Goal: Task Accomplishment & Management: Use online tool/utility

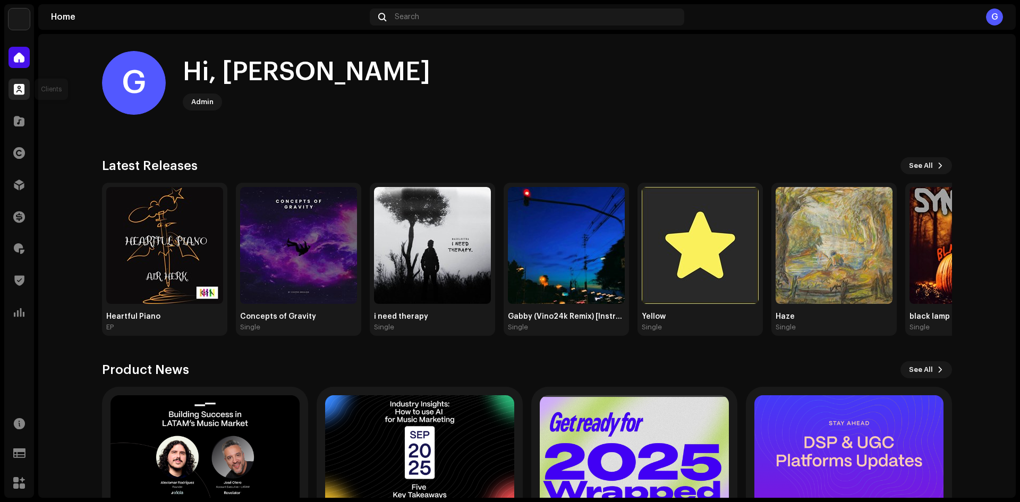
click at [26, 86] on div at bounding box center [18, 89] width 21 height 21
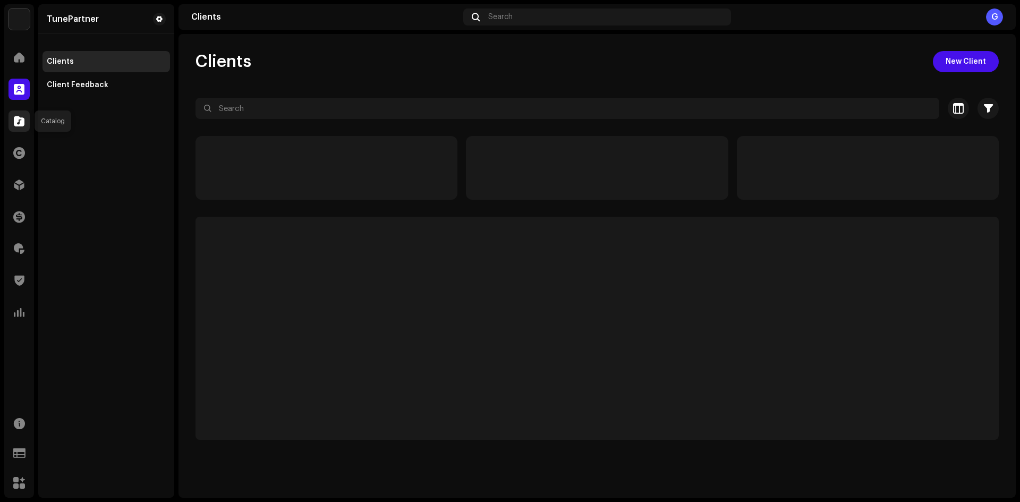
click at [20, 114] on div at bounding box center [18, 120] width 21 height 21
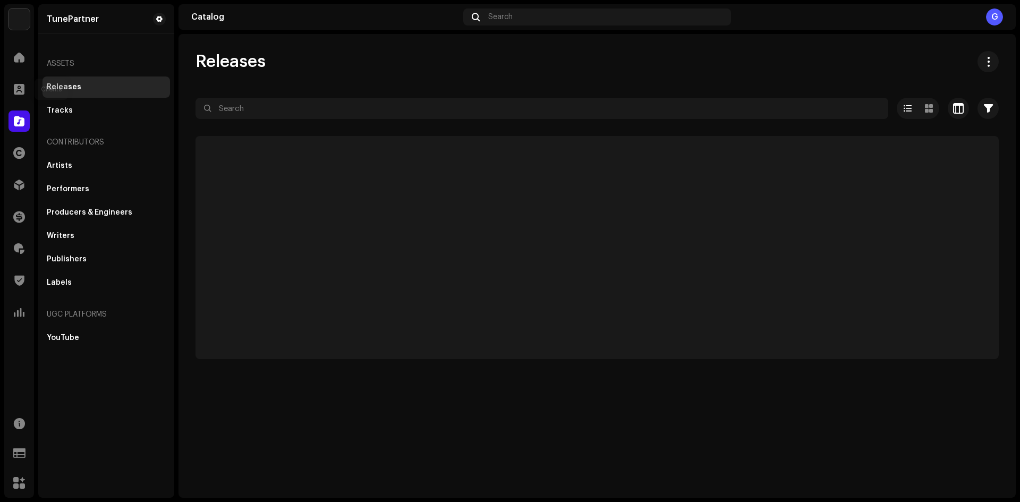
click at [20, 89] on span at bounding box center [19, 89] width 11 height 8
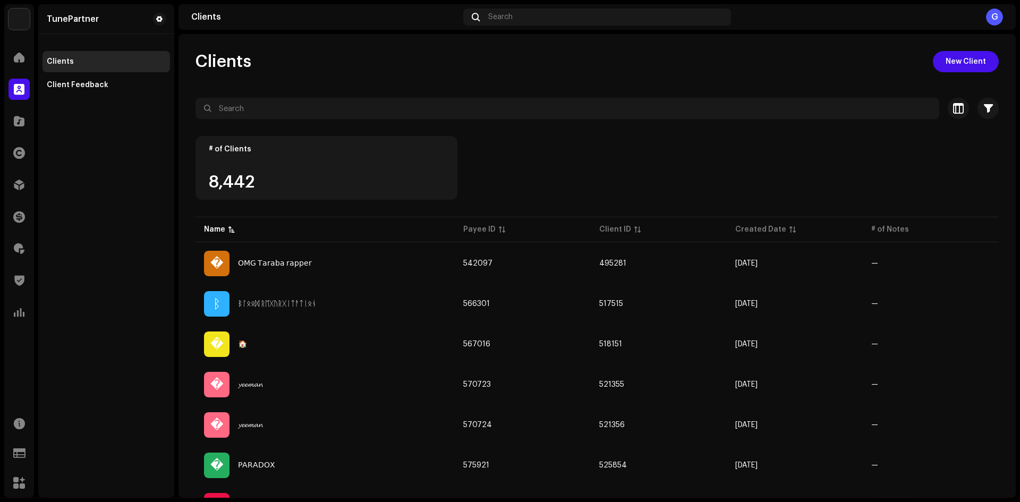
click at [27, 110] on div "Catalog" at bounding box center [19, 121] width 30 height 30
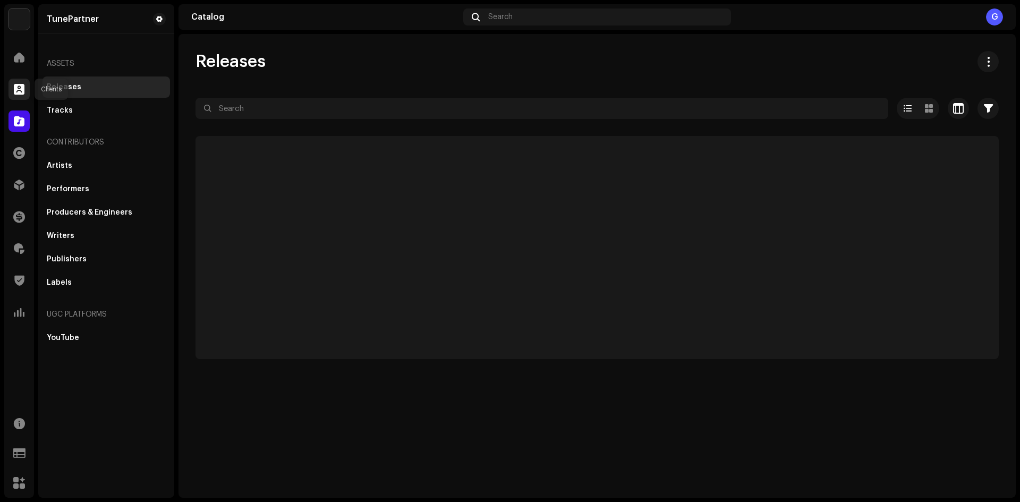
click at [25, 97] on div at bounding box center [18, 89] width 21 height 21
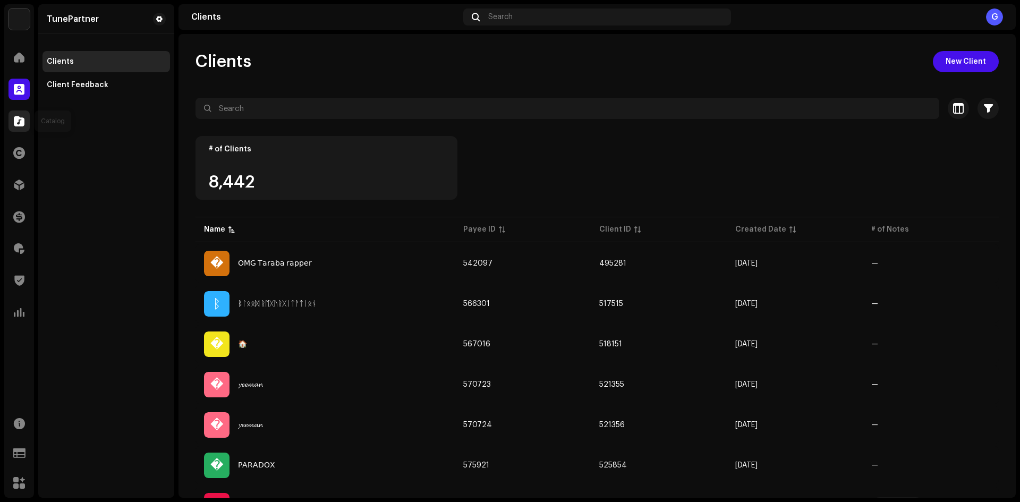
click at [24, 117] on span at bounding box center [19, 121] width 11 height 8
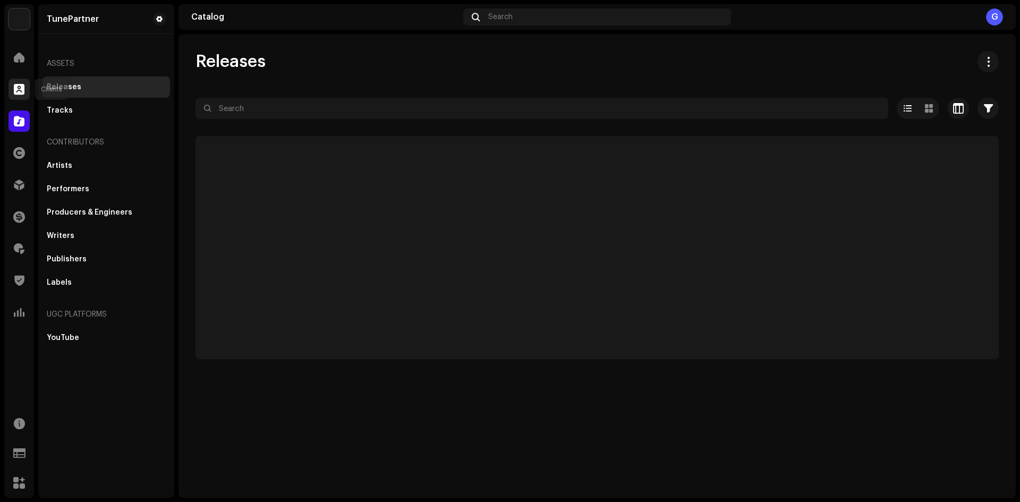
click at [15, 89] on span at bounding box center [19, 89] width 11 height 8
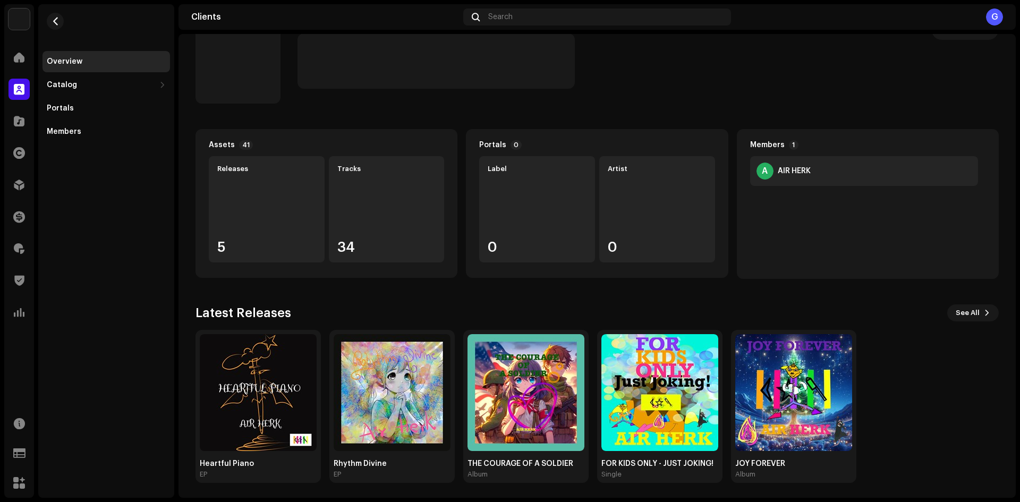
scroll to position [35, 0]
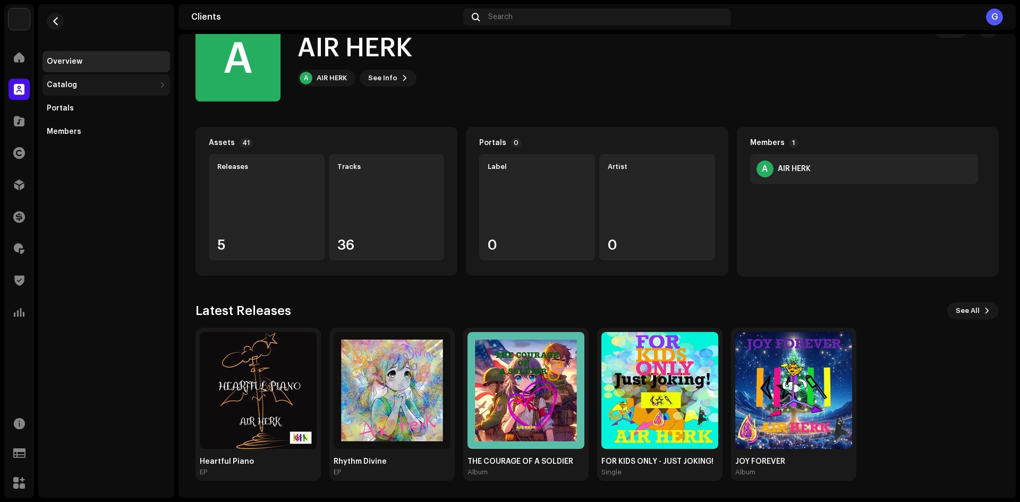
click at [140, 88] on div "Catalog" at bounding box center [101, 85] width 108 height 8
click at [136, 103] on div "Releases" at bounding box center [105, 108] width 127 height 21
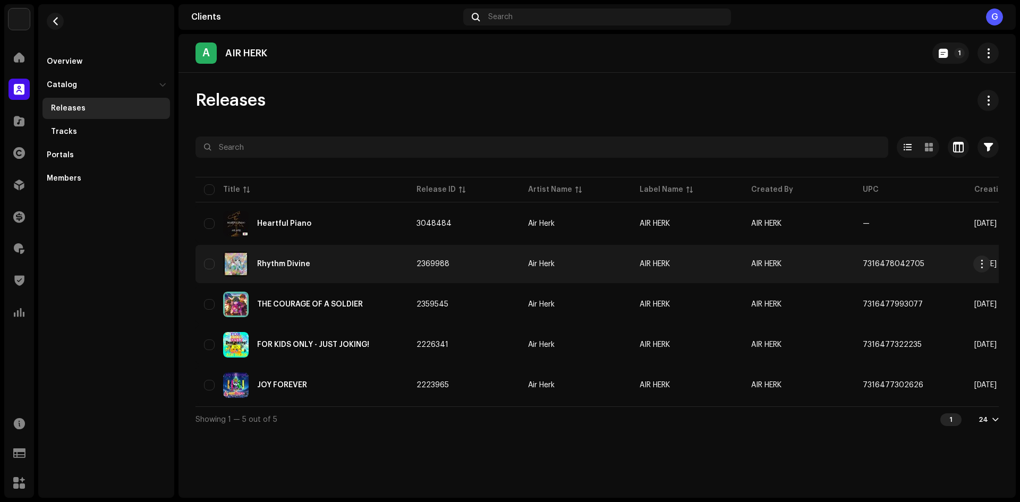
click at [579, 268] on td "Air Herk" at bounding box center [575, 264] width 112 height 38
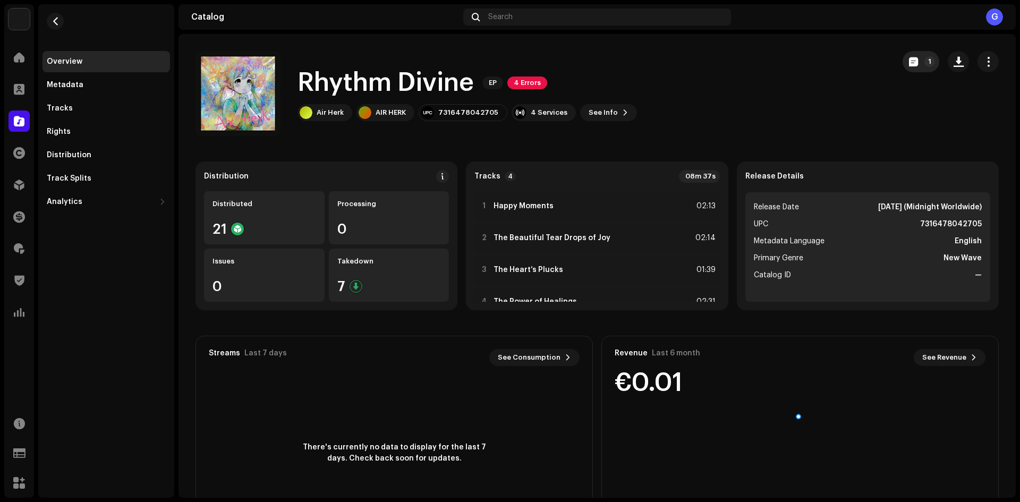
click at [909, 63] on span "button" at bounding box center [913, 61] width 9 height 8
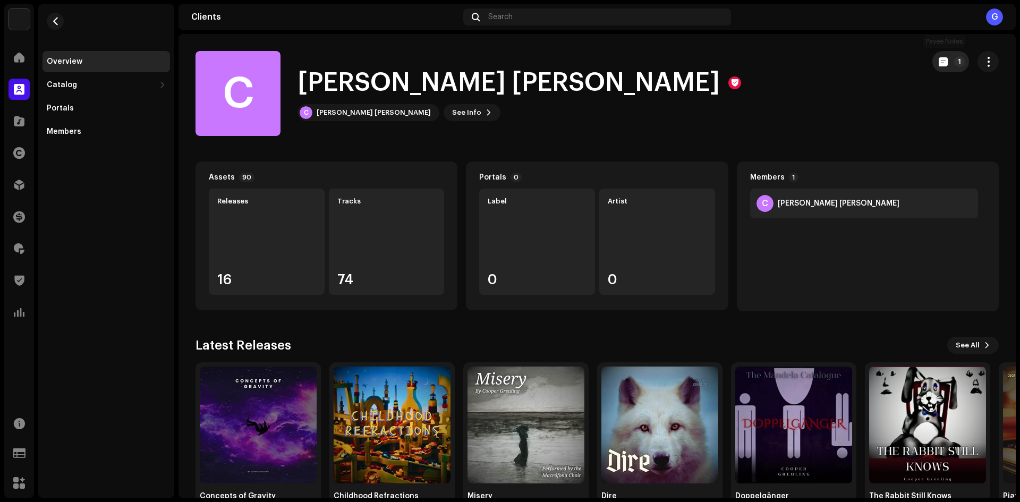
click at [954, 65] on p-badge "1" at bounding box center [959, 61] width 11 height 11
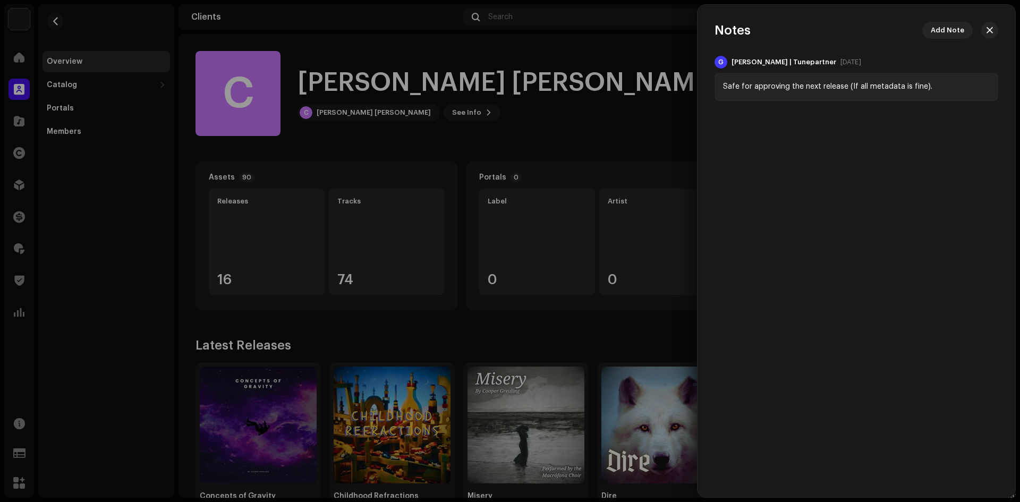
drag, startPoint x: 634, startPoint y: 118, endPoint x: 626, endPoint y: 117, distance: 8.1
click at [635, 118] on div at bounding box center [510, 251] width 1020 height 502
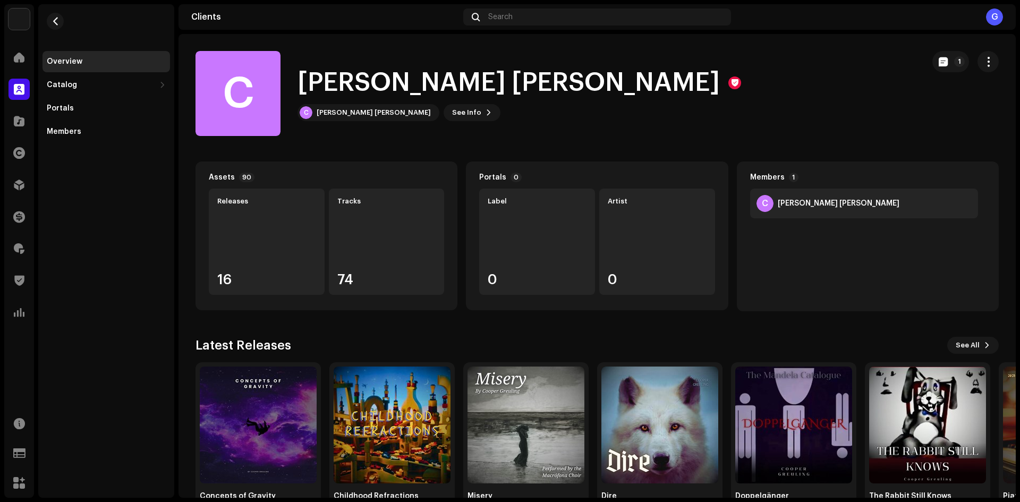
click at [132, 62] on div "Overview" at bounding box center [106, 61] width 119 height 8
click at [125, 85] on div "Catalog" at bounding box center [101, 85] width 108 height 8
click at [123, 109] on div "Releases" at bounding box center [108, 108] width 115 height 8
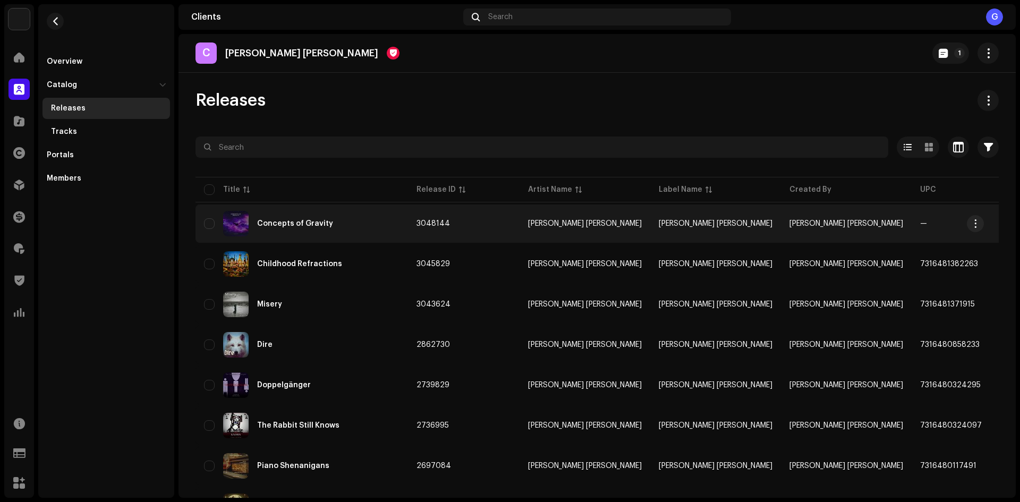
click at [504, 227] on td "3048144" at bounding box center [464, 223] width 112 height 38
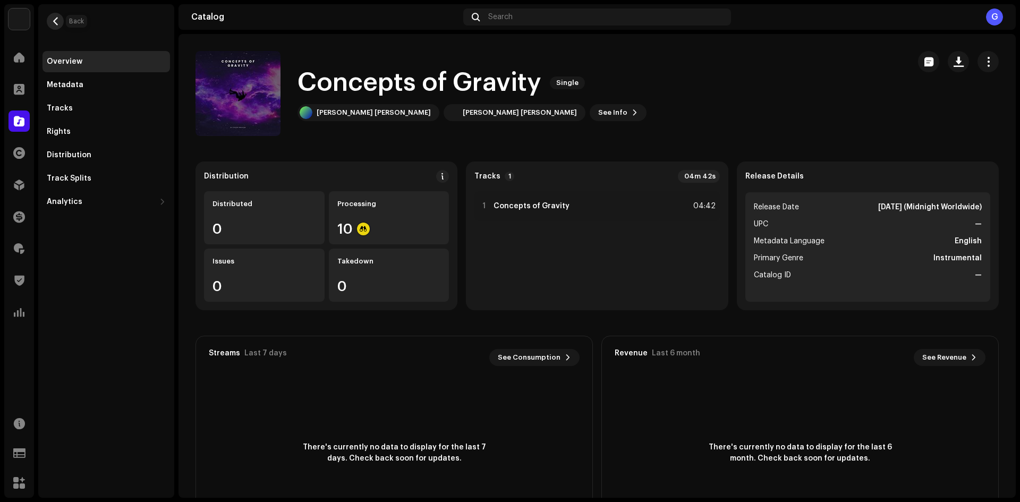
click at [53, 29] on button "button" at bounding box center [55, 21] width 17 height 17
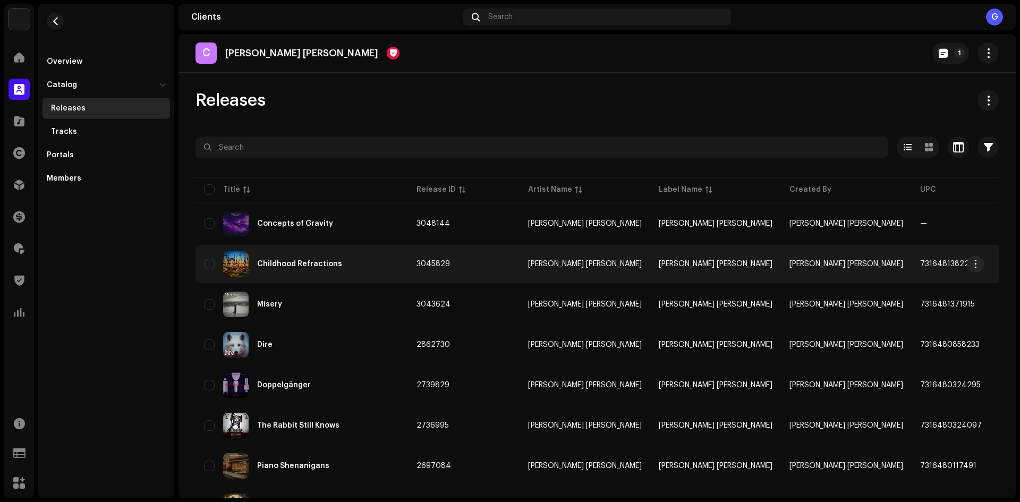
click at [375, 272] on div "Childhood Refractions" at bounding box center [301, 263] width 195 height 25
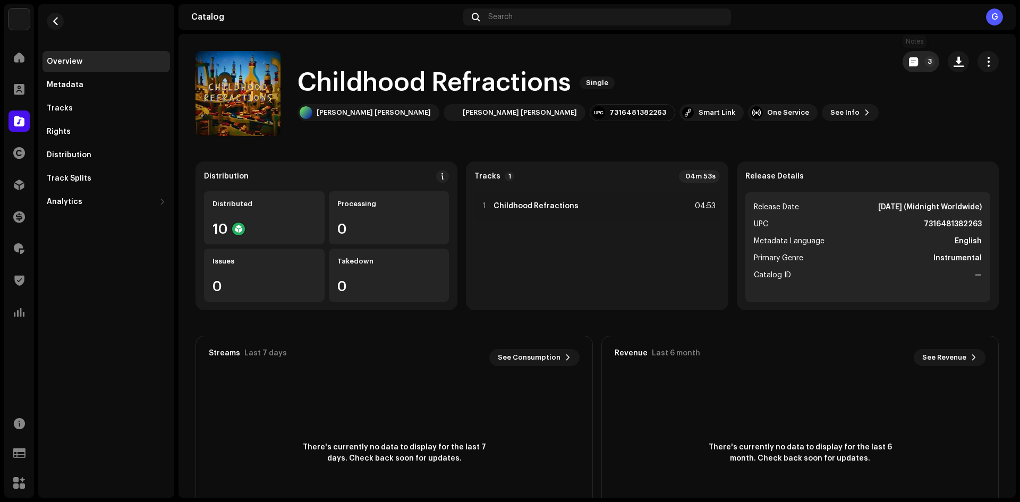
click at [914, 62] on button "3" at bounding box center [920, 61] width 37 height 21
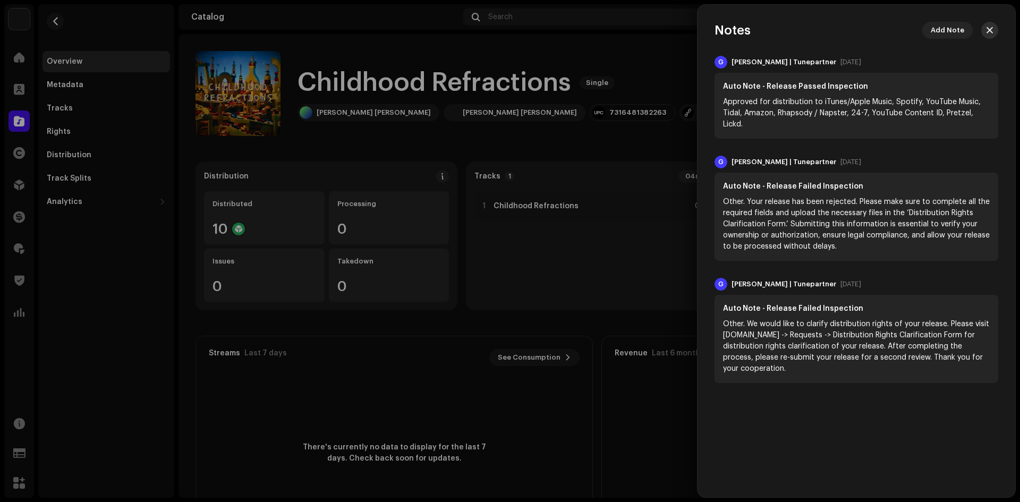
click at [991, 25] on button "button" at bounding box center [989, 30] width 17 height 17
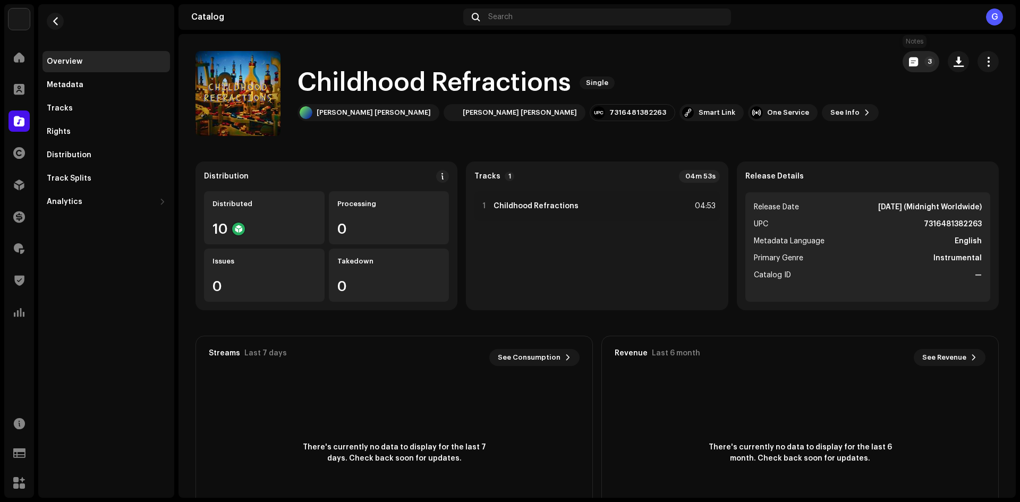
click at [924, 60] on p-badge "3" at bounding box center [929, 61] width 11 height 11
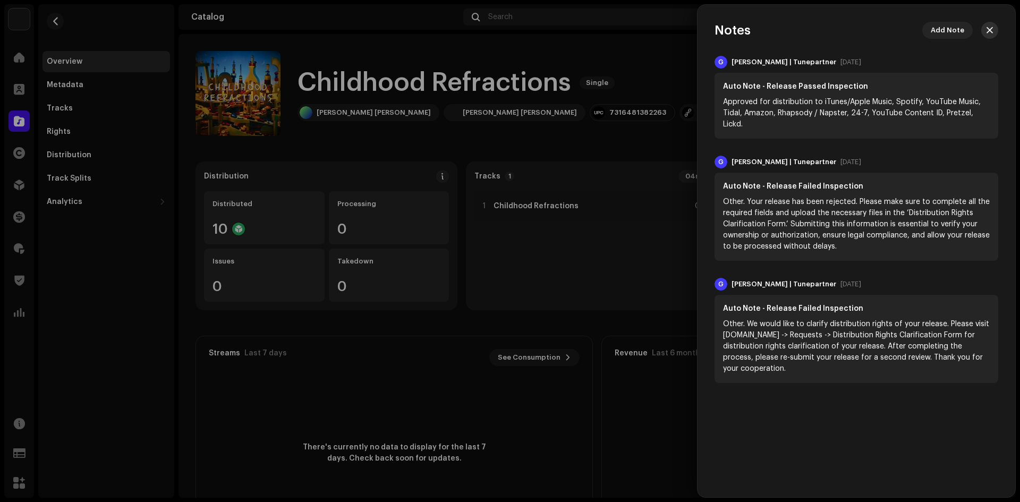
click at [996, 26] on button "button" at bounding box center [989, 30] width 17 height 17
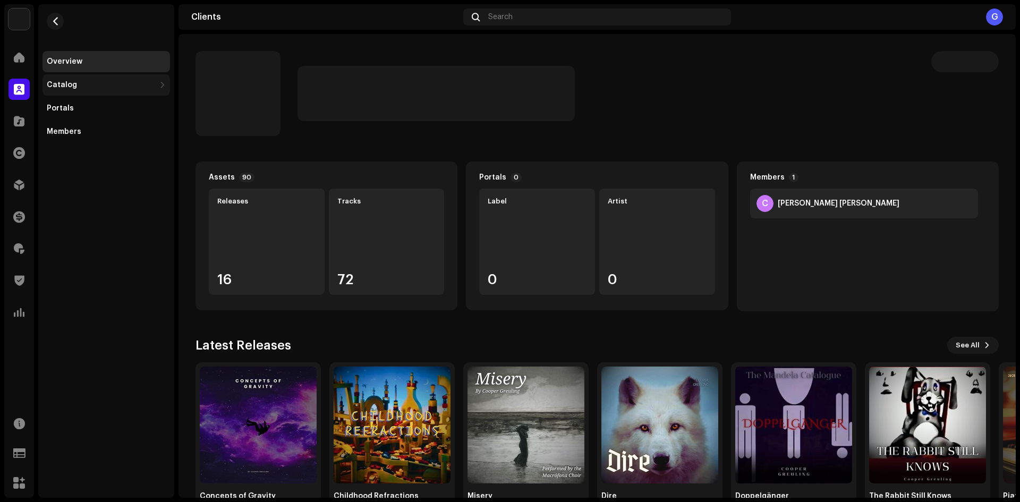
click at [136, 87] on div "Catalog" at bounding box center [101, 85] width 108 height 8
click at [131, 99] on div "Releases" at bounding box center [105, 108] width 127 height 21
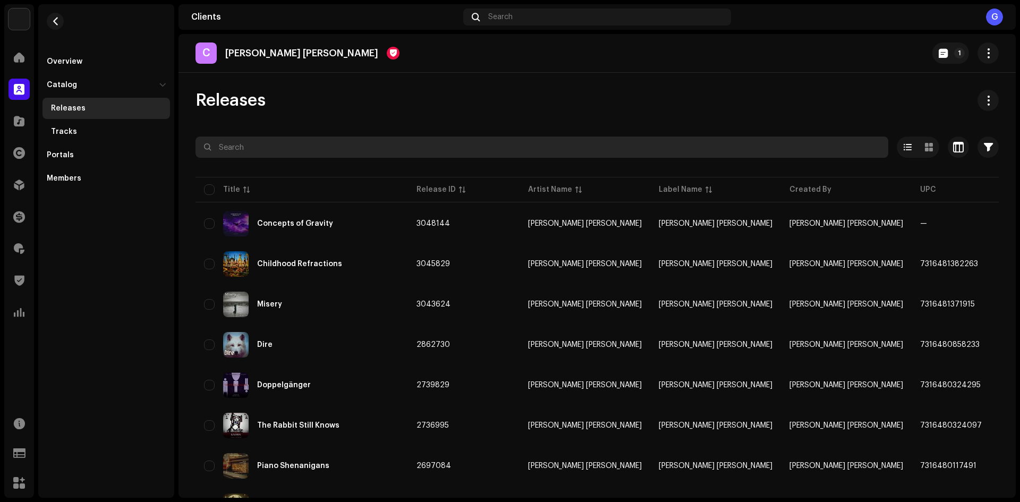
click at [275, 144] on input "text" at bounding box center [541, 146] width 692 height 21
paste input "Concepts of Gravity"
type input "Concepts of Gravity"
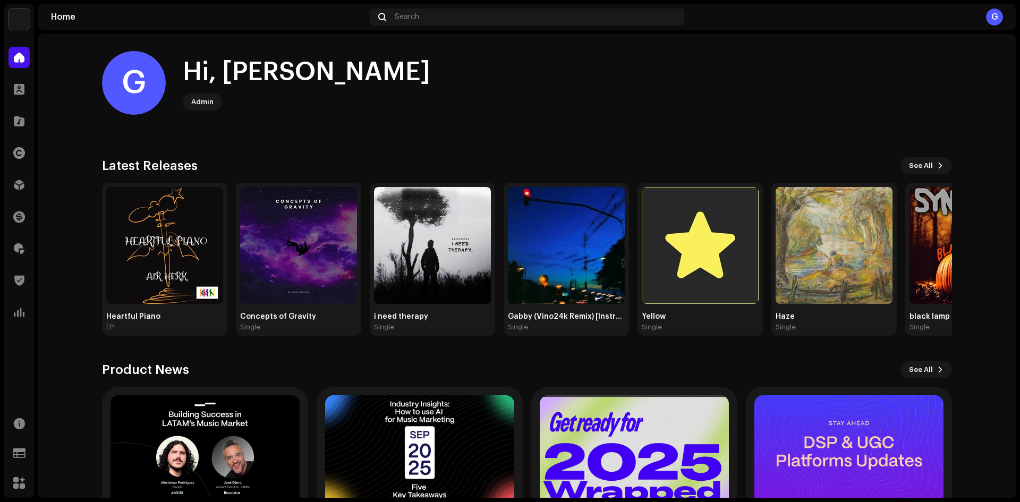
click at [31, 182] on div "Distribution" at bounding box center [19, 185] width 30 height 30
click at [27, 182] on div at bounding box center [18, 184] width 21 height 21
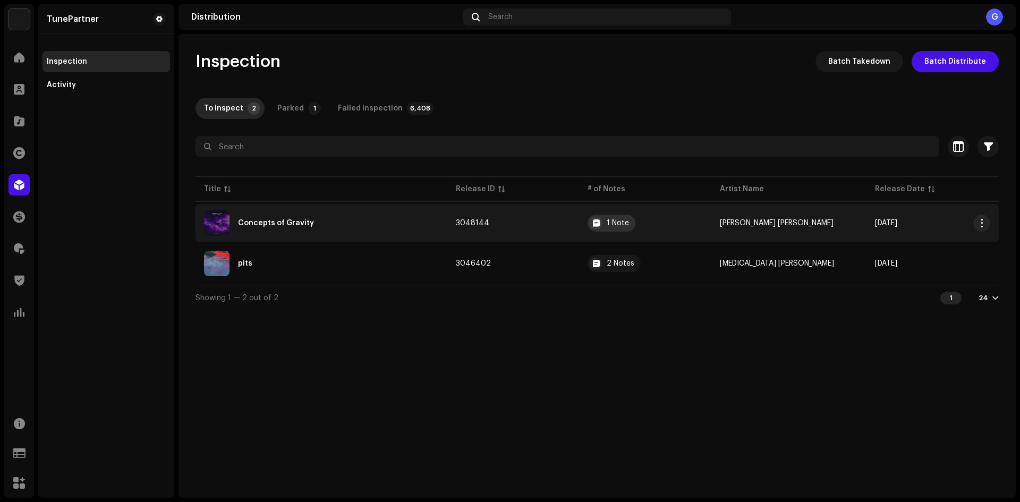
click at [628, 220] on div "1 Note" at bounding box center [617, 222] width 22 height 7
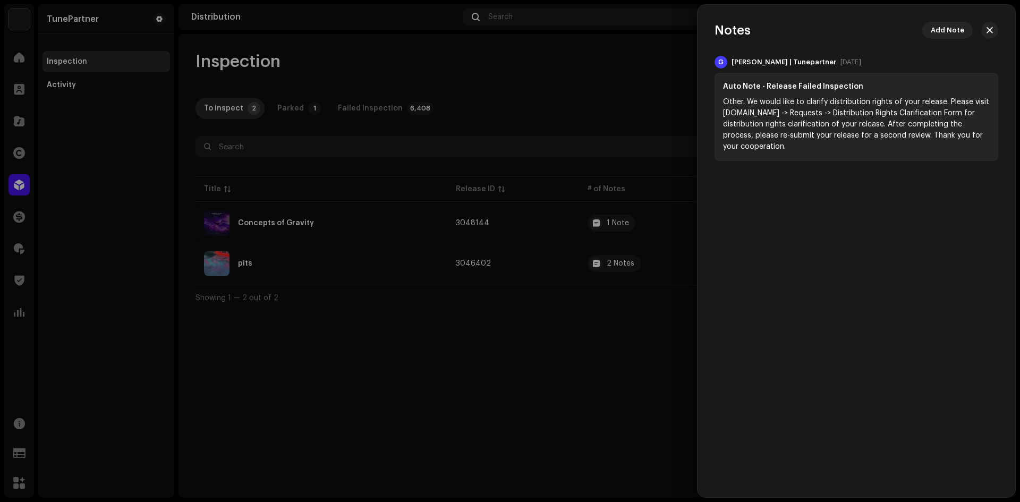
drag, startPoint x: 623, startPoint y: 302, endPoint x: 625, endPoint y: 287, distance: 14.5
click at [623, 300] on div at bounding box center [510, 251] width 1020 height 502
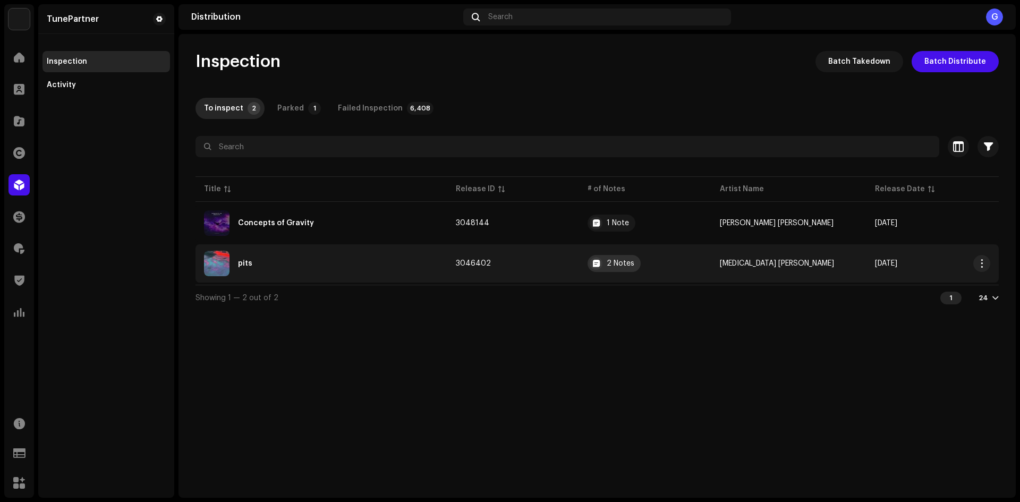
click at [623, 266] on div "2 Notes" at bounding box center [620, 263] width 28 height 7
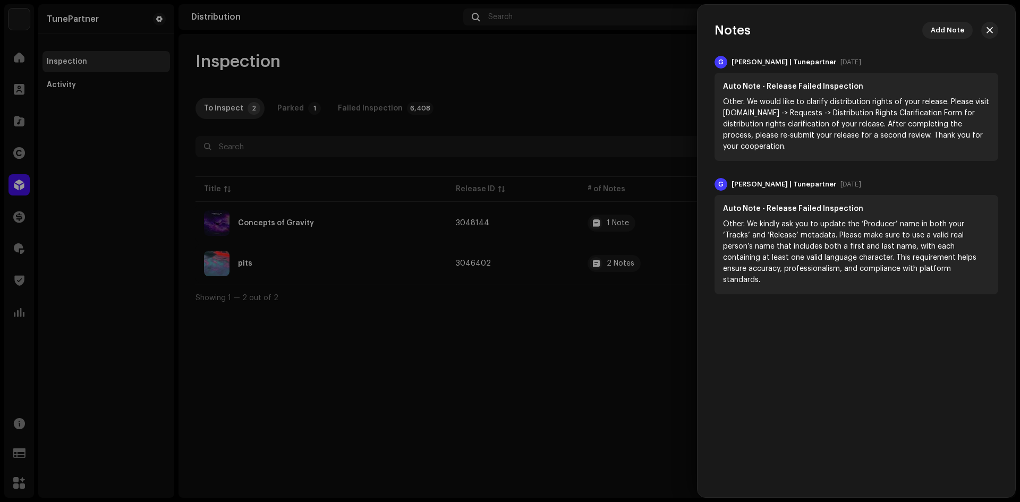
click at [456, 309] on div at bounding box center [510, 251] width 1020 height 502
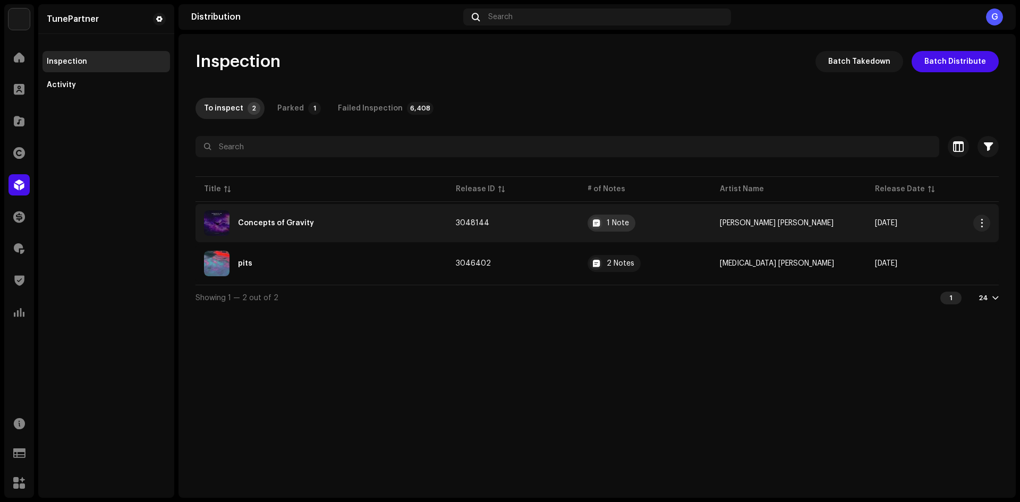
click at [620, 224] on div "1 Note" at bounding box center [617, 222] width 22 height 7
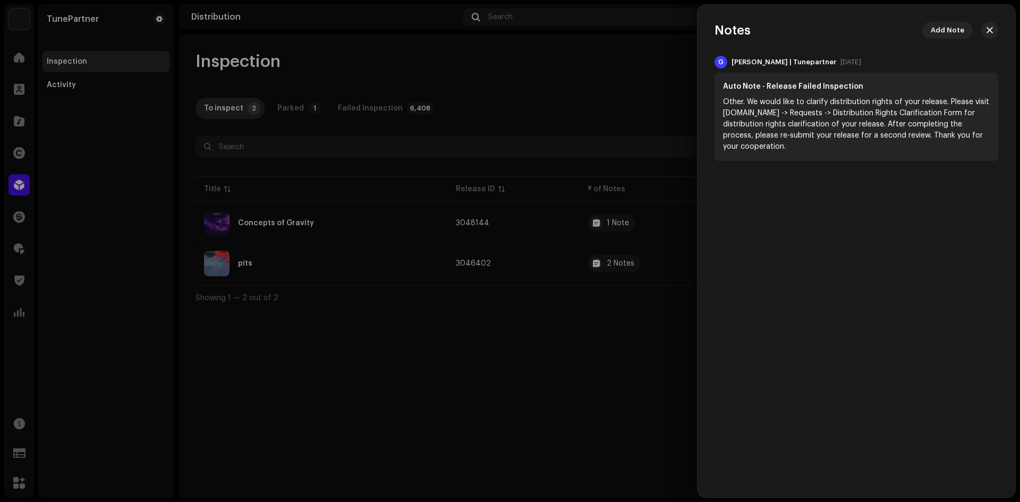
click at [608, 293] on div at bounding box center [510, 251] width 1020 height 502
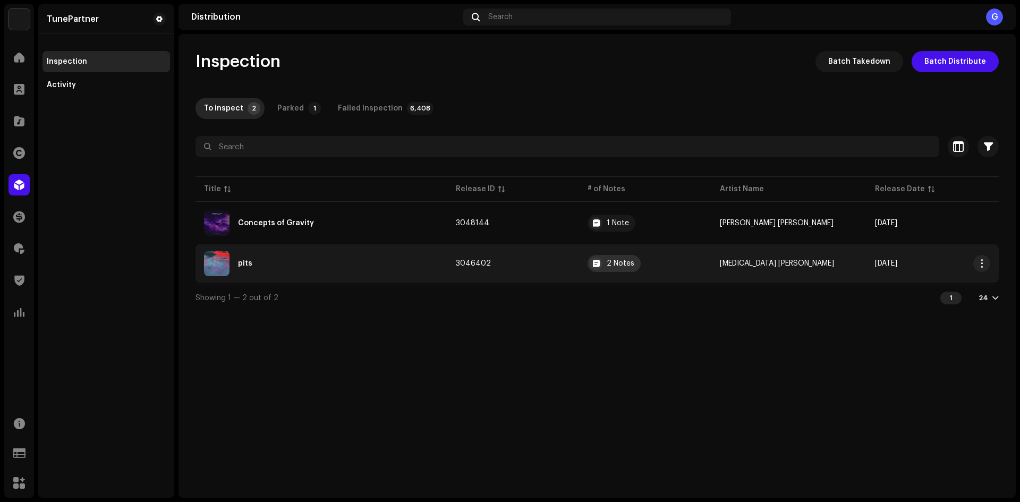
click at [625, 264] on div "2 Notes" at bounding box center [620, 263] width 28 height 7
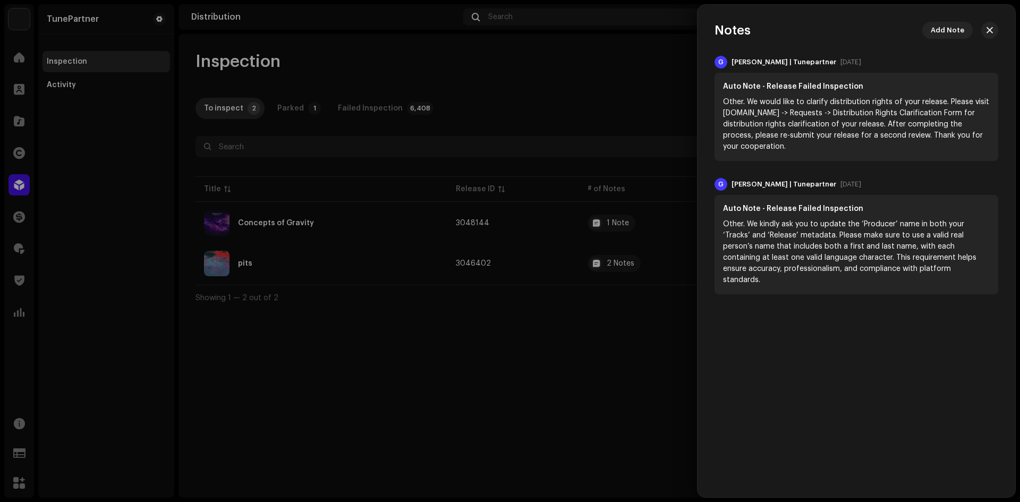
click at [469, 303] on div at bounding box center [510, 251] width 1020 height 502
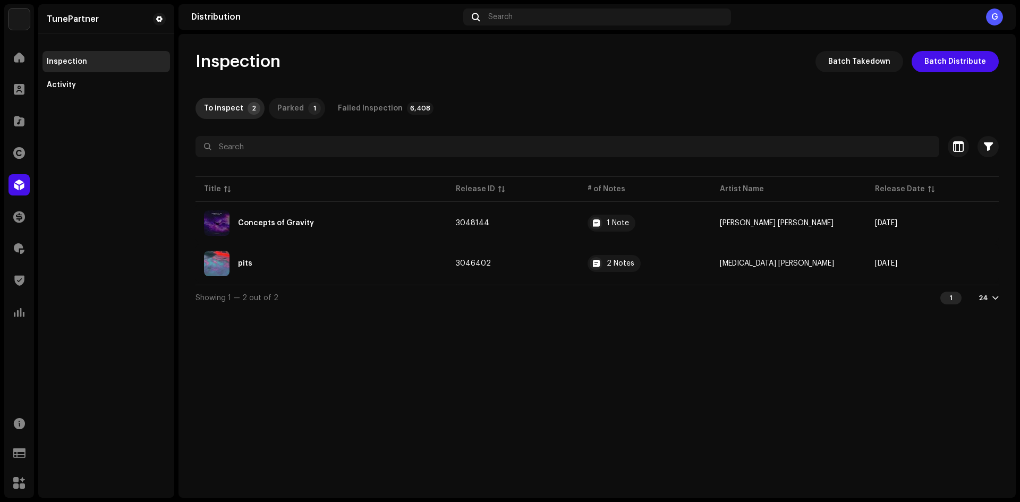
click at [295, 116] on div "Parked" at bounding box center [290, 108] width 27 height 21
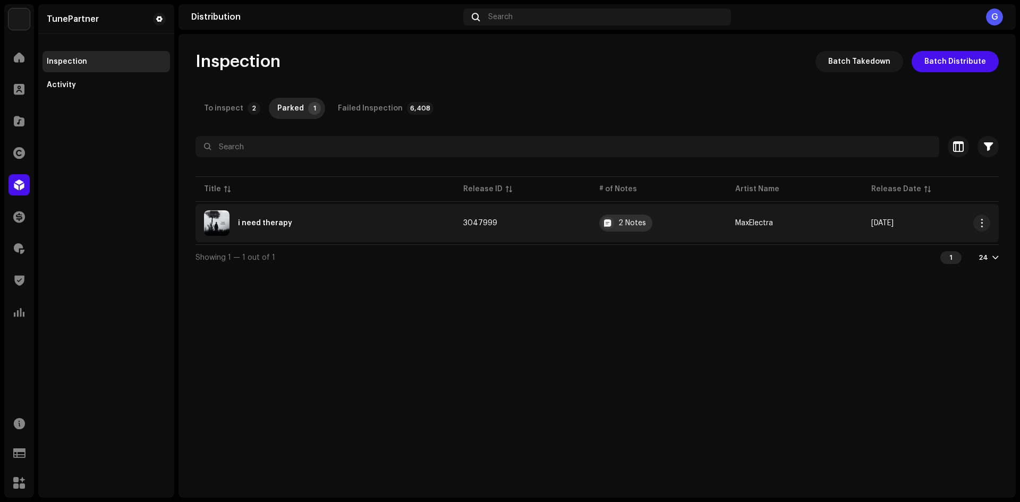
click at [615, 227] on div "2 Notes" at bounding box center [625, 223] width 53 height 17
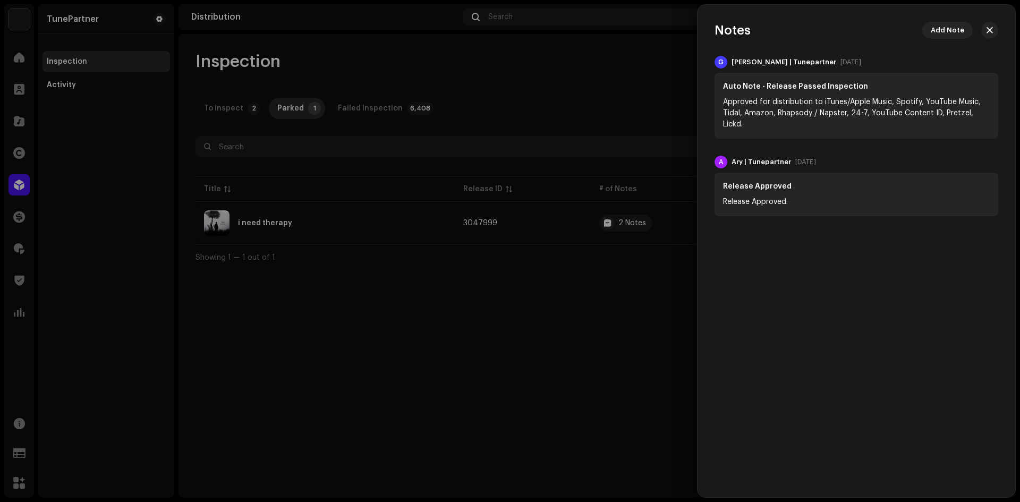
click at [573, 259] on div at bounding box center [510, 251] width 1020 height 502
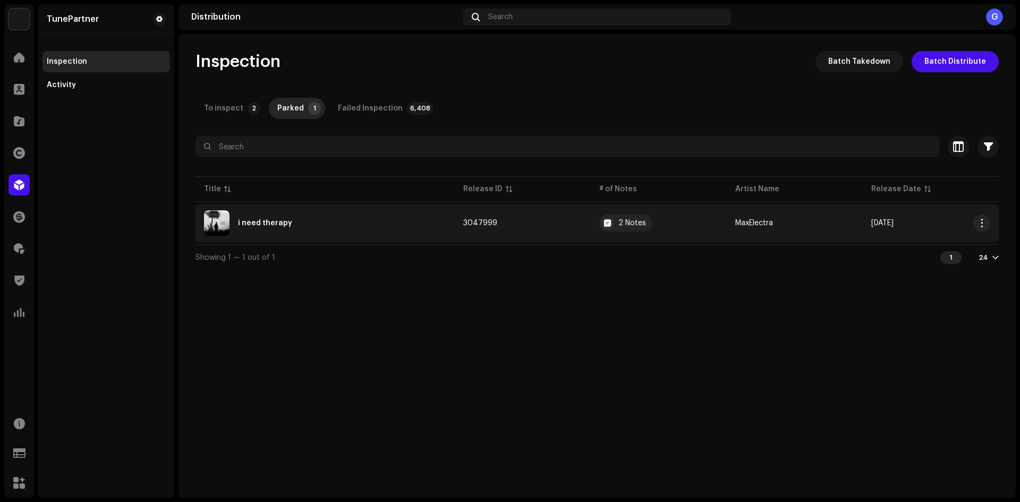
click at [543, 218] on td "3047999" at bounding box center [523, 223] width 136 height 38
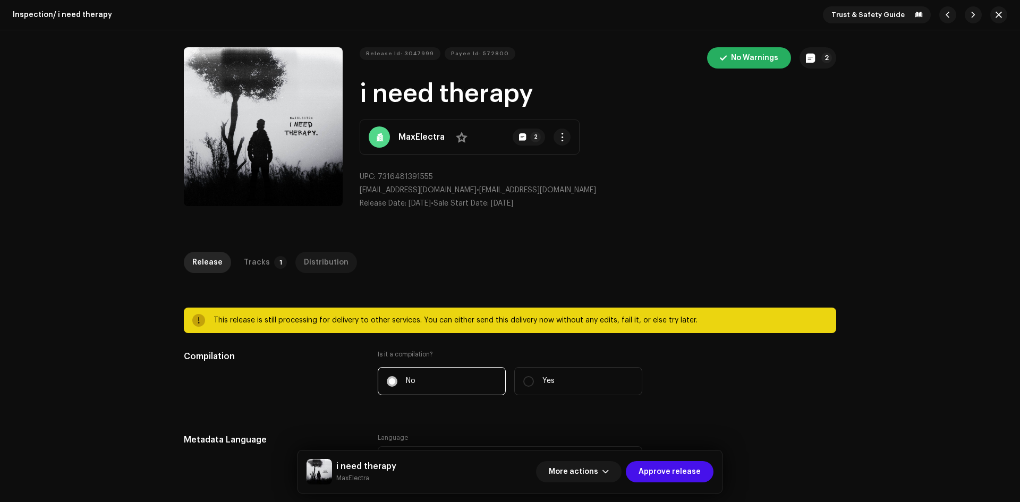
click at [323, 254] on div "Distribution" at bounding box center [326, 262] width 45 height 21
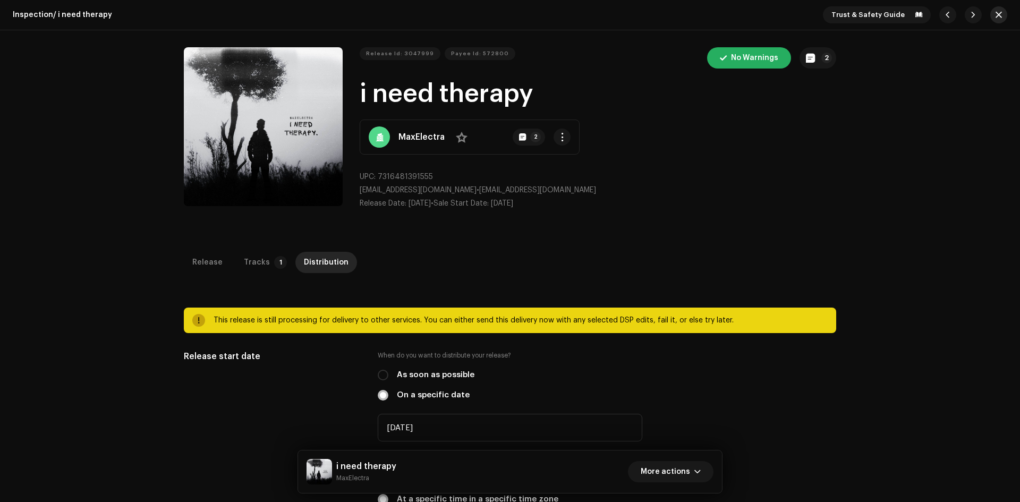
click at [995, 19] on span "button" at bounding box center [998, 15] width 6 height 8
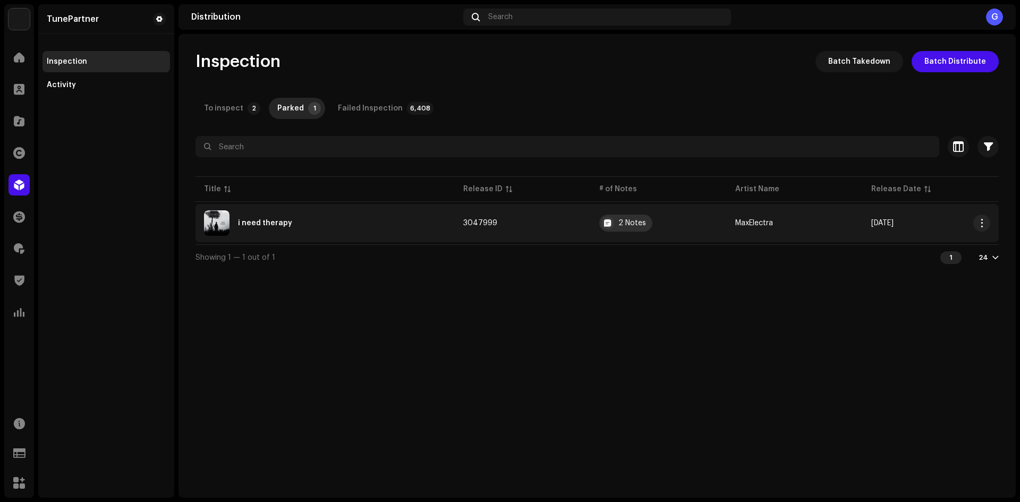
click at [636, 224] on div "2 Notes" at bounding box center [632, 222] width 28 height 7
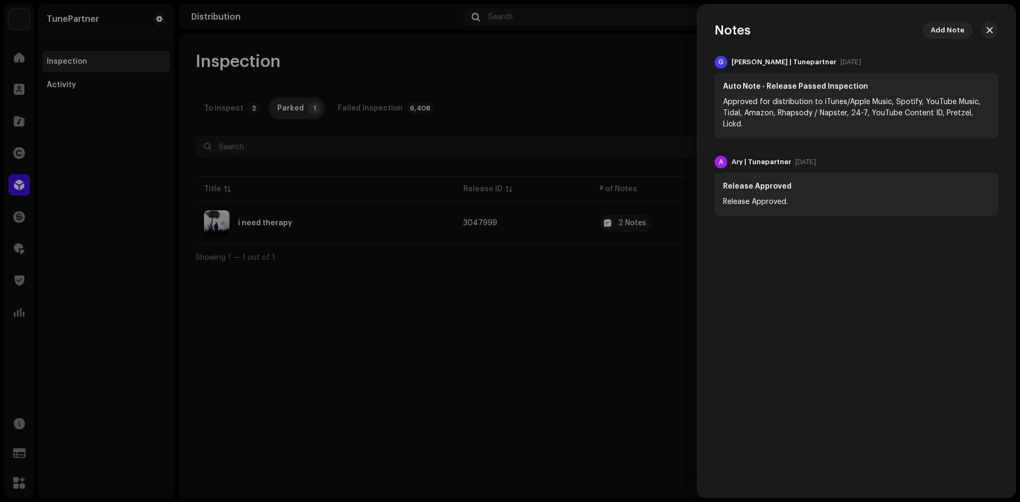
click at [588, 288] on div at bounding box center [510, 251] width 1020 height 502
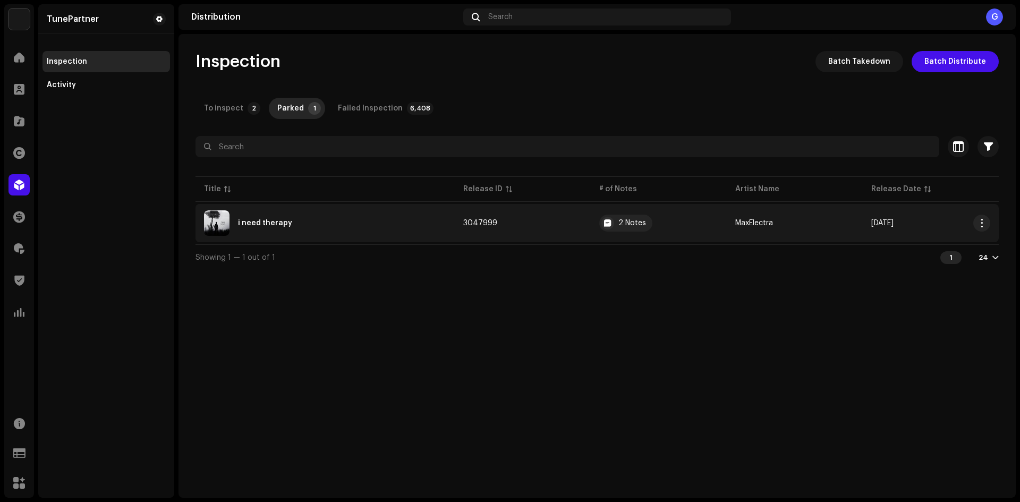
click at [560, 220] on td "3047999" at bounding box center [523, 223] width 136 height 38
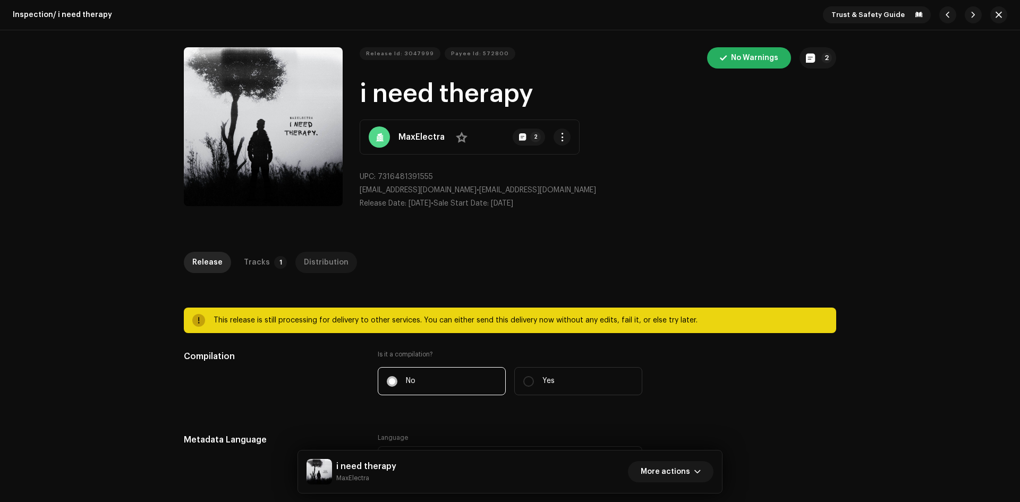
click at [309, 254] on div "Distribution" at bounding box center [326, 262] width 45 height 21
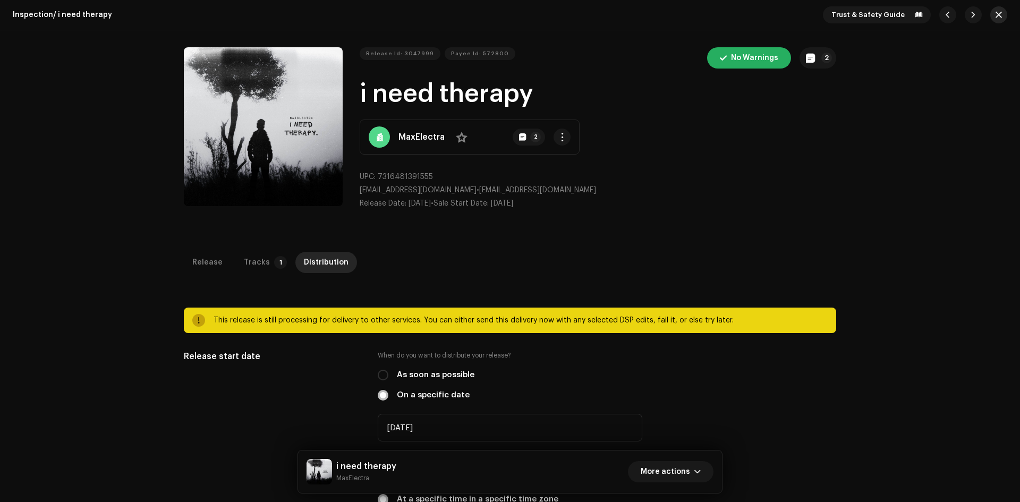
click at [990, 13] on button "button" at bounding box center [998, 14] width 17 height 17
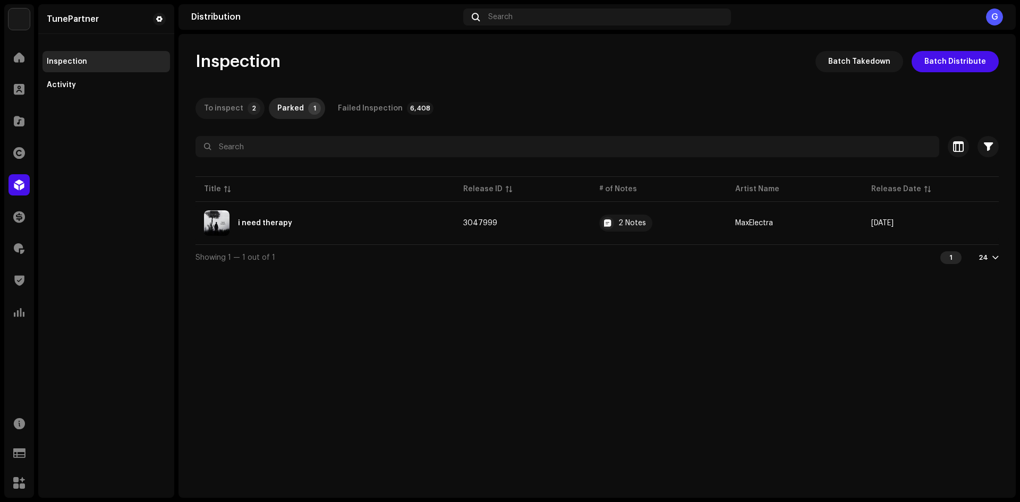
click at [241, 114] on p-tab "To inspect 2" at bounding box center [229, 108] width 69 height 21
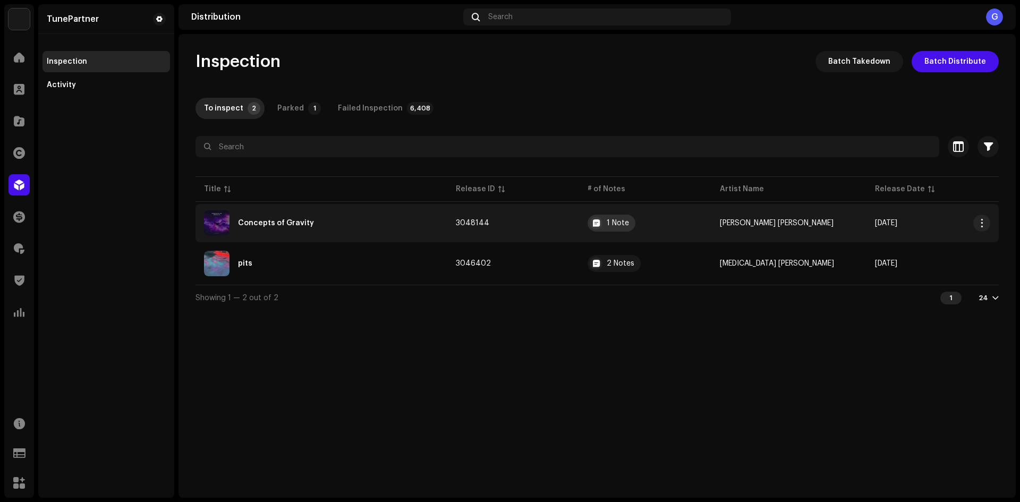
click at [617, 223] on div "1 Note" at bounding box center [611, 223] width 48 height 17
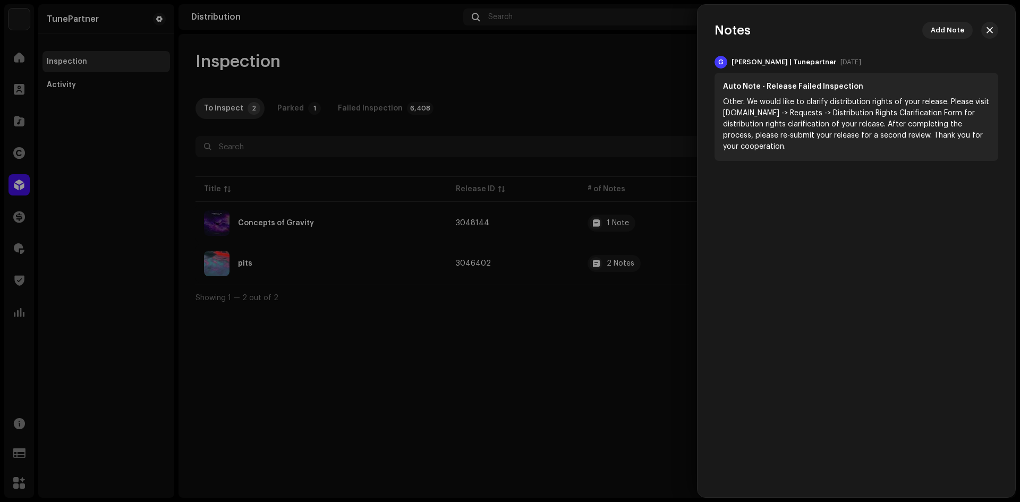
click at [615, 306] on div at bounding box center [510, 251] width 1020 height 502
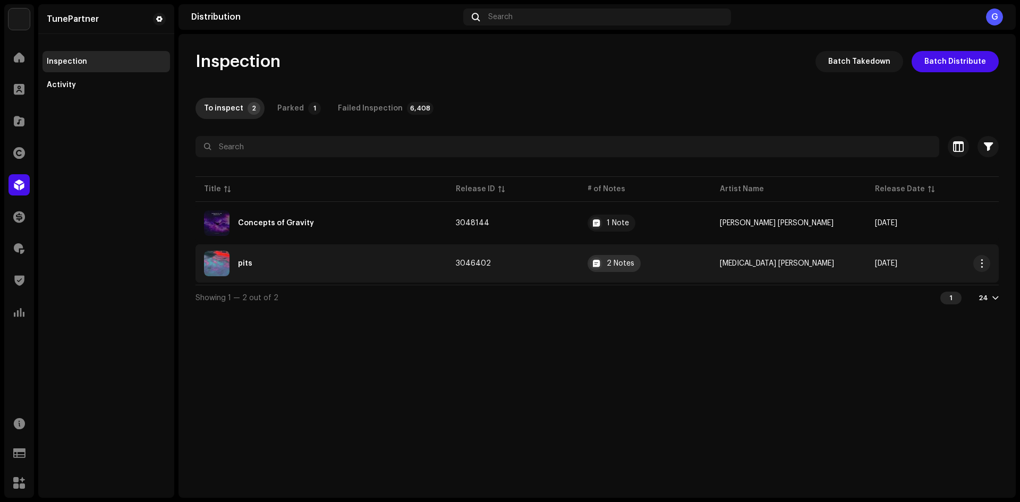
click at [626, 263] on div "2 Notes" at bounding box center [620, 263] width 28 height 7
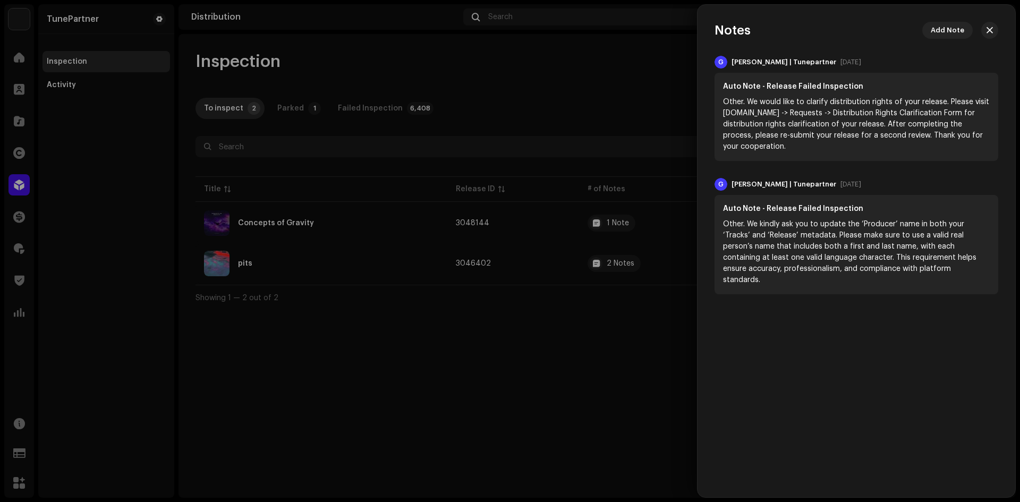
drag, startPoint x: 613, startPoint y: 323, endPoint x: 610, endPoint y: 294, distance: 30.0
click at [613, 325] on div at bounding box center [510, 251] width 1020 height 502
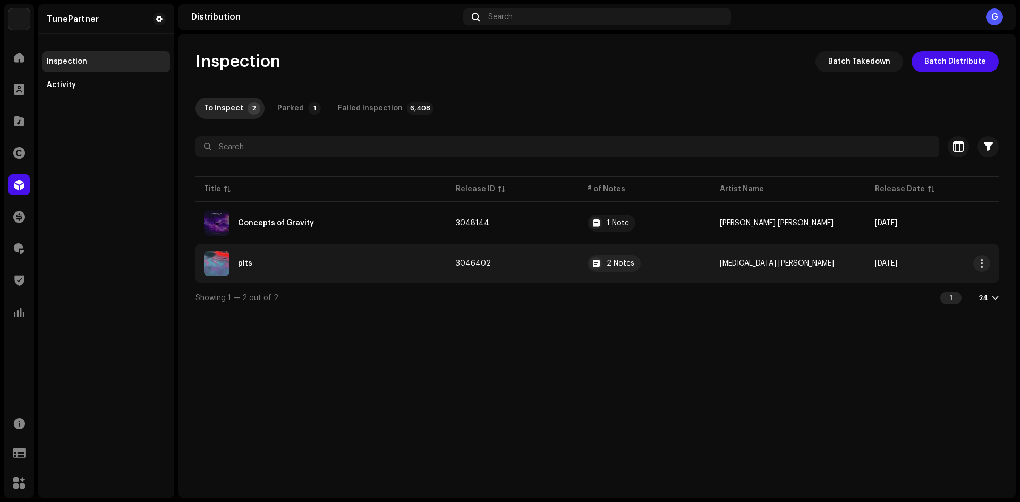
click at [544, 266] on td "3046402" at bounding box center [513, 263] width 132 height 38
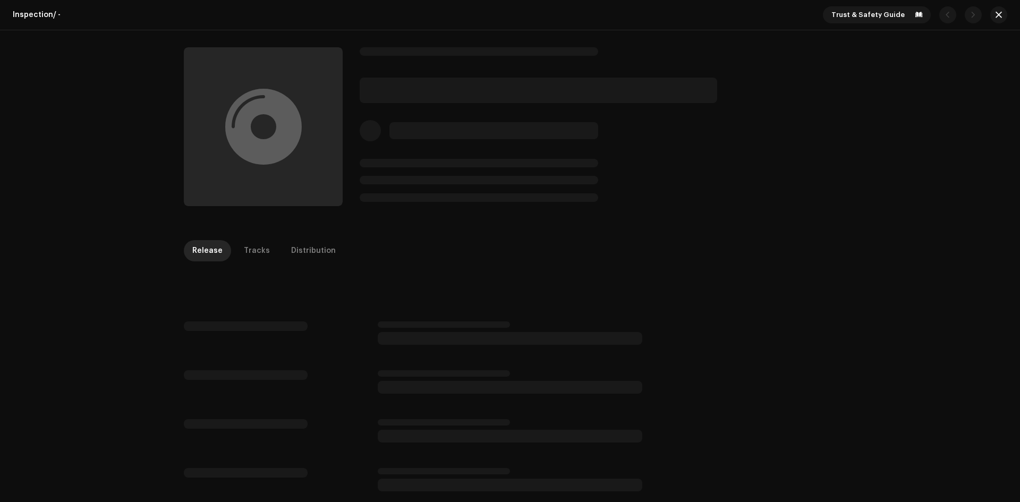
click at [483, 82] on p-skeleton at bounding box center [537, 90] width 357 height 25
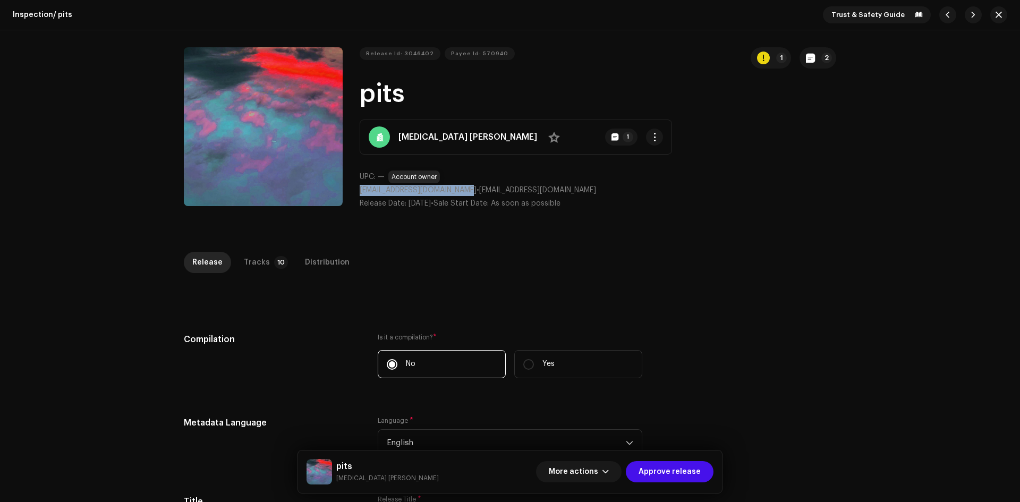
drag, startPoint x: 356, startPoint y: 190, endPoint x: 470, endPoint y: 190, distance: 113.6
click at [470, 190] on div "Release Id: 3046402 Payee Id: 570940 1 2 pits Spider-Bite Lou No 1 UPC: — amber…" at bounding box center [510, 132] width 652 height 170
copy span "amberseabluegreen@gmail.com"
drag, startPoint x: 364, startPoint y: 88, endPoint x: 414, endPoint y: 89, distance: 49.4
click at [414, 89] on h1 "pits" at bounding box center [597, 94] width 476 height 34
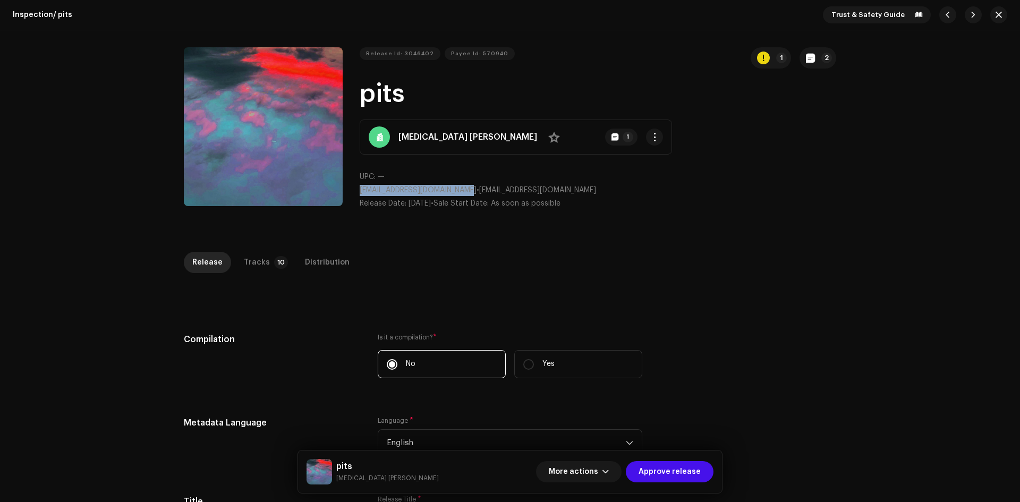
copy h1 "pits"
click at [945, 14] on span "button" at bounding box center [947, 15] width 6 height 8
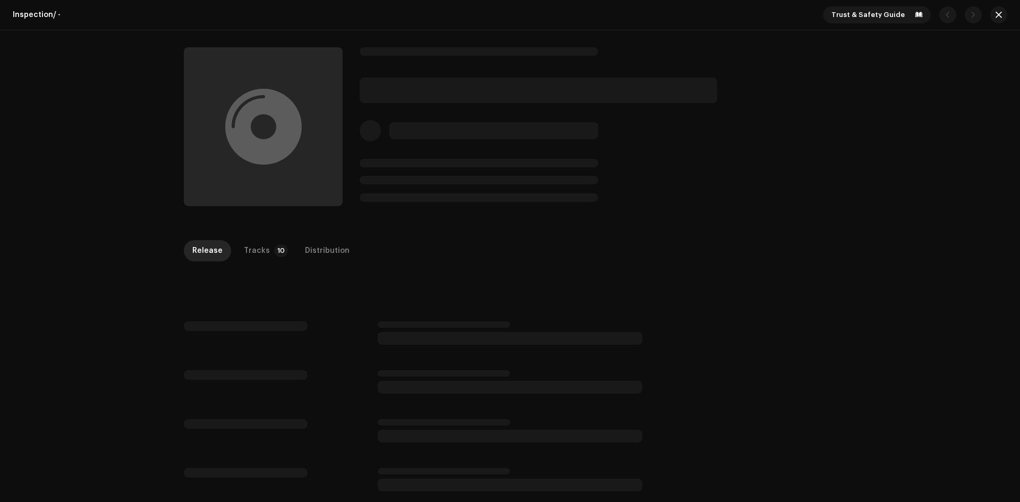
click at [641, 141] on div at bounding box center [597, 126] width 476 height 159
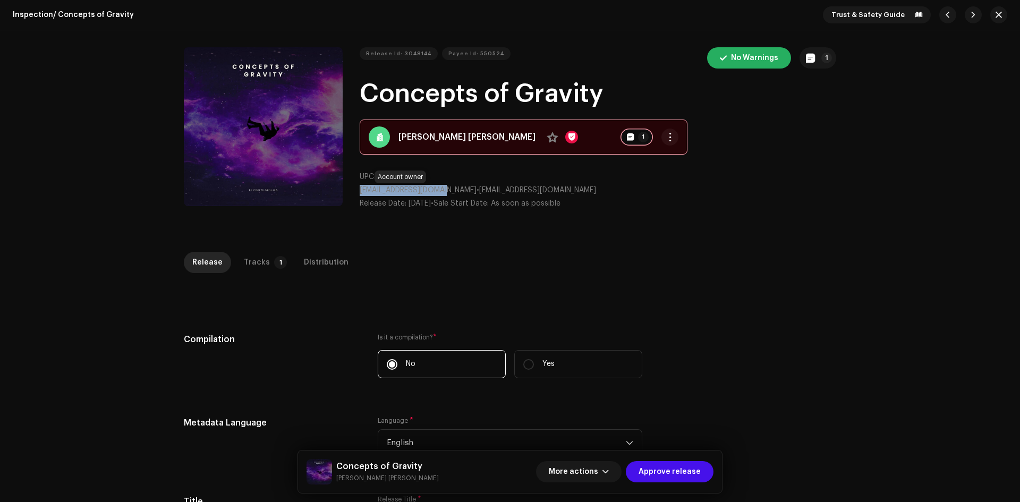
drag, startPoint x: 353, startPoint y: 189, endPoint x: 441, endPoint y: 187, distance: 88.2
click at [441, 187] on div "Release Id: 3048144 Payee Id: 550524 No Warnings 1 Concepts of Gravity Cooper G…" at bounding box center [510, 132] width 652 height 170
copy span "greulingc03@gmail.com"
drag, startPoint x: 362, startPoint y: 88, endPoint x: 648, endPoint y: 76, distance: 287.0
click at [648, 76] on div "Release Id: 3048144 Payee Id: 550524 No Warnings 1 Concepts of Gravity Cooper G…" at bounding box center [597, 132] width 476 height 170
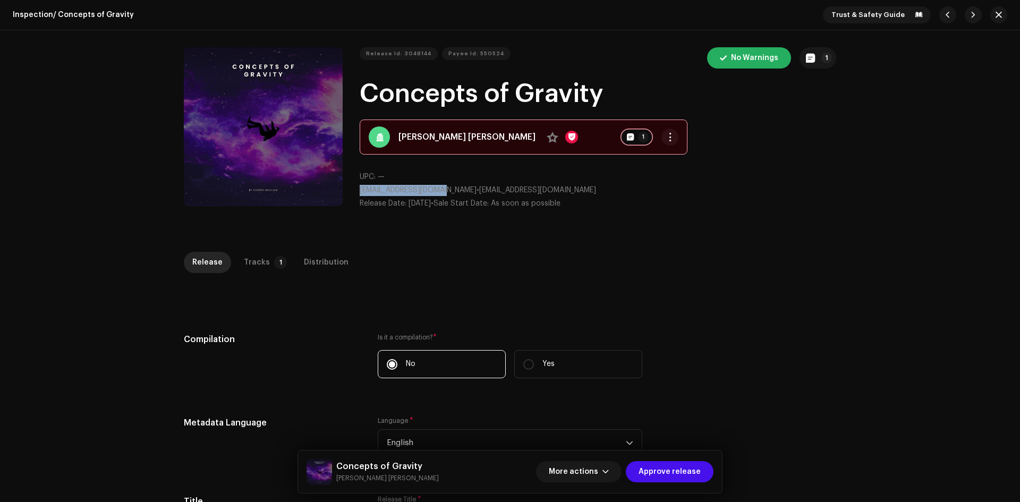
copy h1 "Concepts of Gravity"
click at [997, 11] on span "button" at bounding box center [998, 15] width 6 height 8
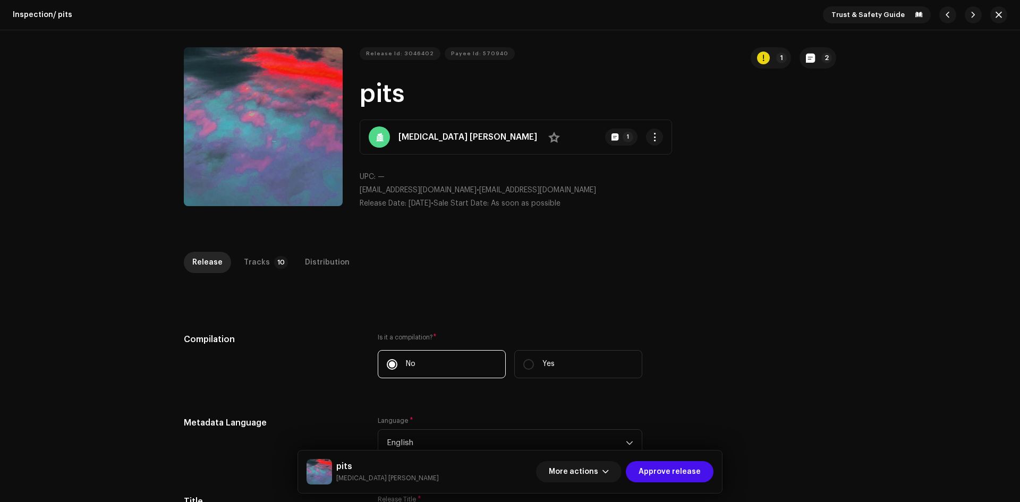
click at [645, 460] on div "More actions Approve release" at bounding box center [624, 471] width 177 height 25
click at [647, 465] on span "Approve release" at bounding box center [669, 471] width 62 height 21
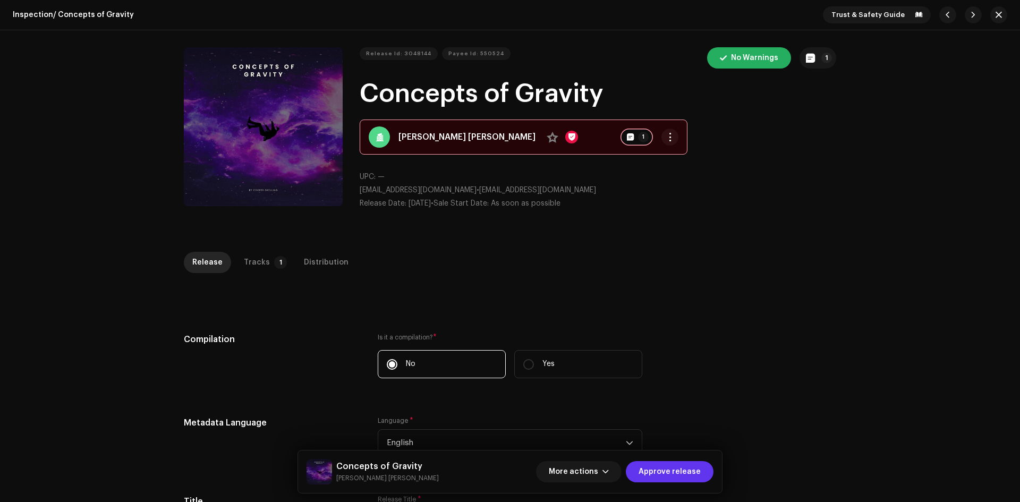
click at [687, 466] on span "Approve release" at bounding box center [669, 471] width 62 height 21
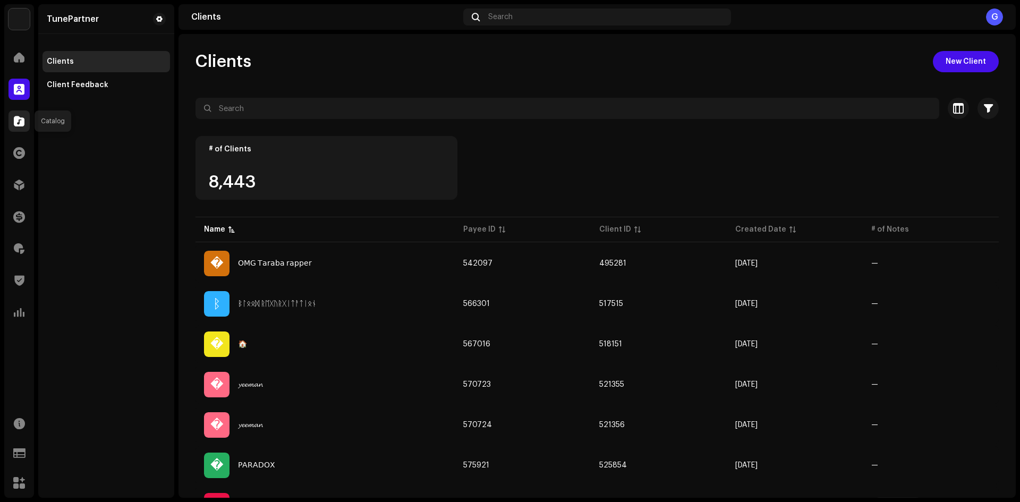
click at [24, 113] on div at bounding box center [18, 120] width 21 height 21
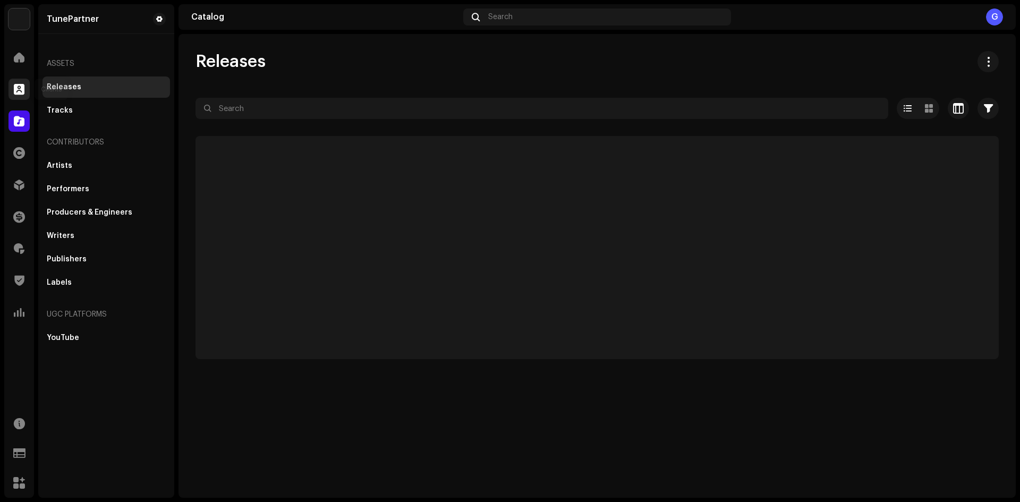
click at [26, 97] on div at bounding box center [18, 89] width 21 height 21
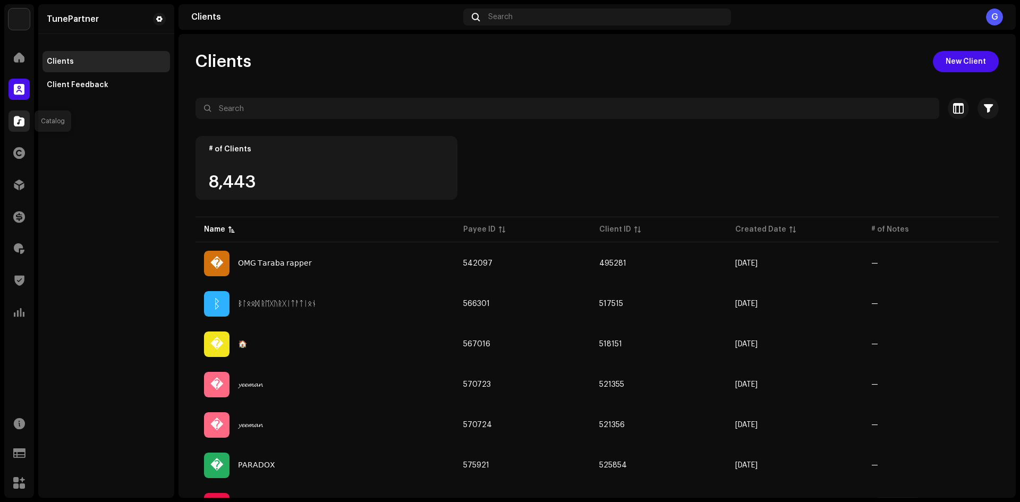
click at [12, 119] on div at bounding box center [18, 120] width 21 height 21
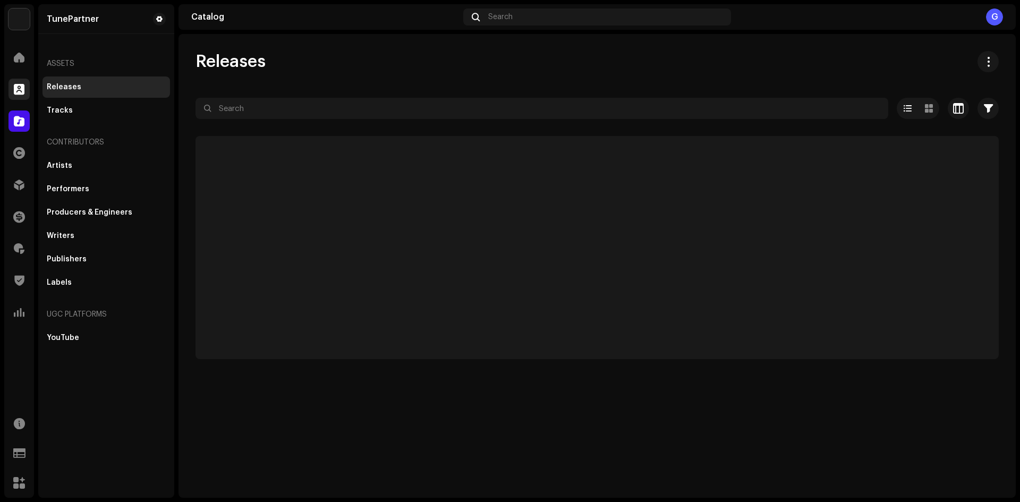
click at [16, 89] on span at bounding box center [19, 89] width 11 height 8
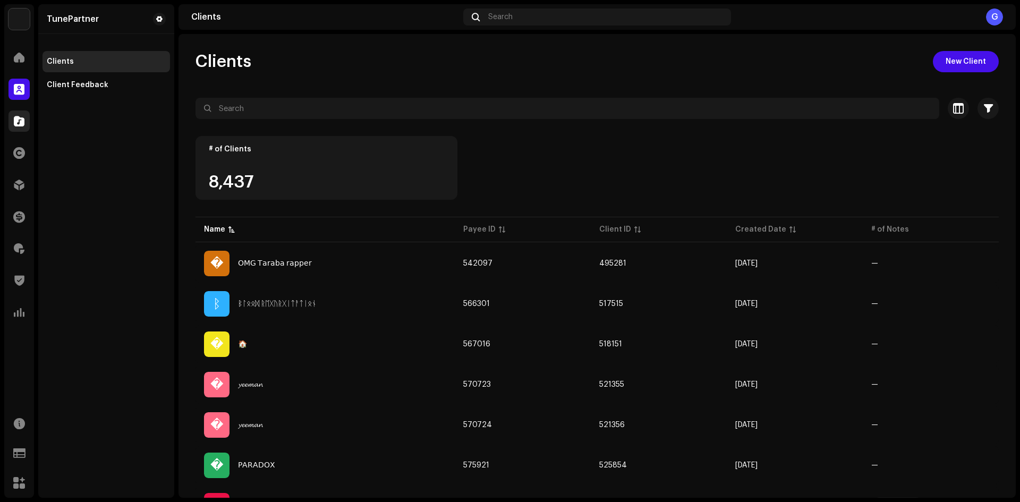
click at [18, 112] on div at bounding box center [18, 120] width 21 height 21
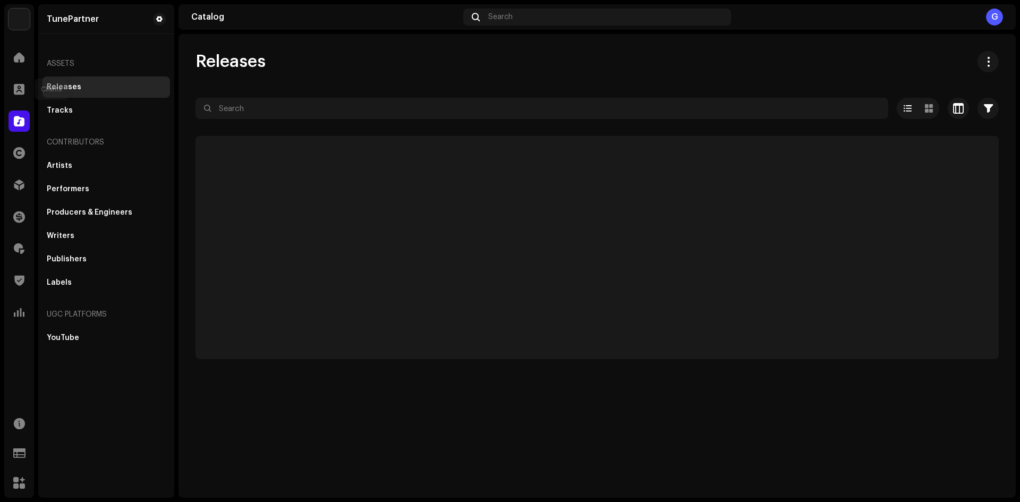
drag, startPoint x: 21, startPoint y: 88, endPoint x: 183, endPoint y: 39, distance: 169.5
click at [22, 87] on span at bounding box center [19, 89] width 11 height 8
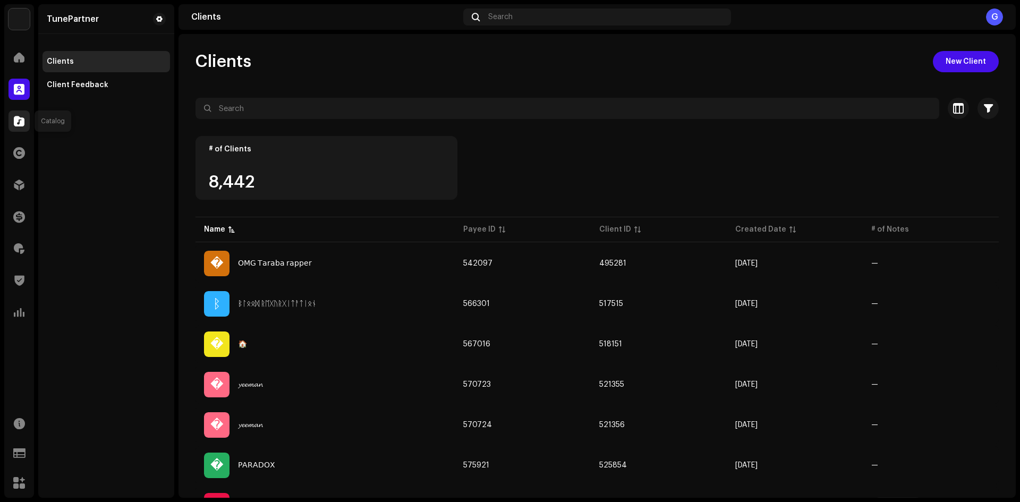
click at [8, 124] on div at bounding box center [18, 120] width 21 height 21
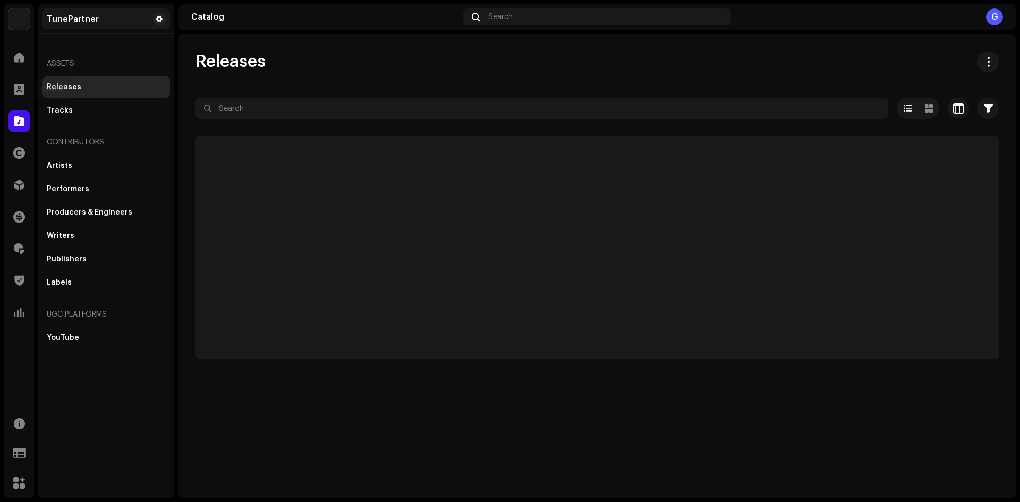
click at [14, 83] on div at bounding box center [18, 89] width 21 height 21
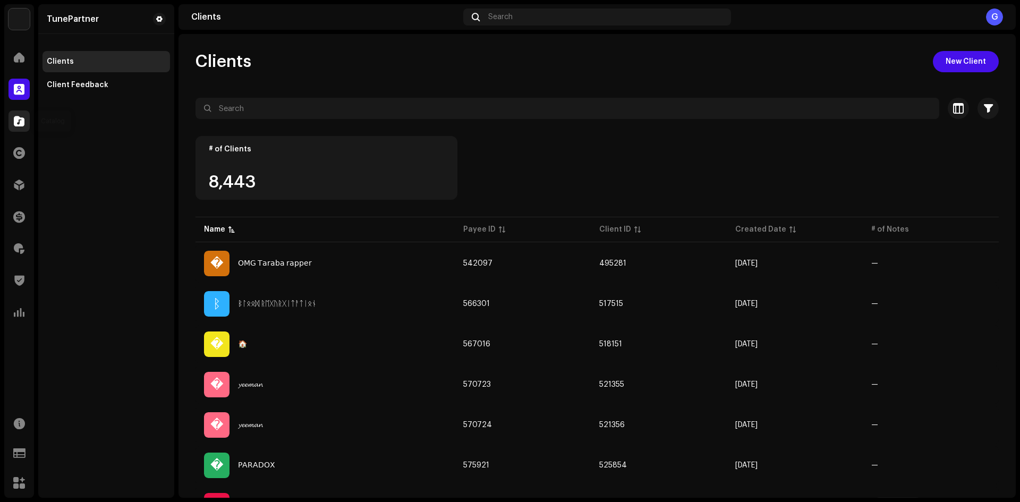
click at [26, 118] on div at bounding box center [18, 120] width 21 height 21
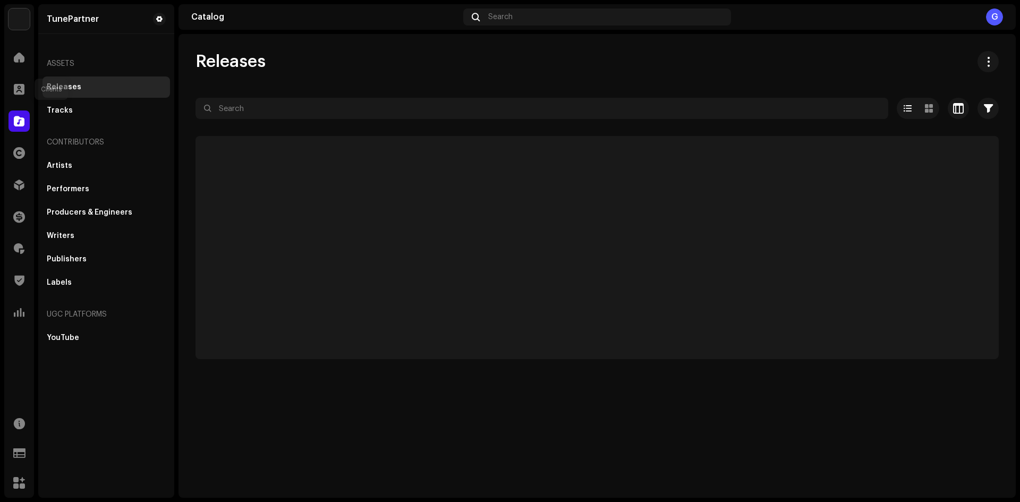
drag, startPoint x: 23, startPoint y: 84, endPoint x: 138, endPoint y: 35, distance: 124.4
click at [23, 85] on span at bounding box center [19, 89] width 11 height 8
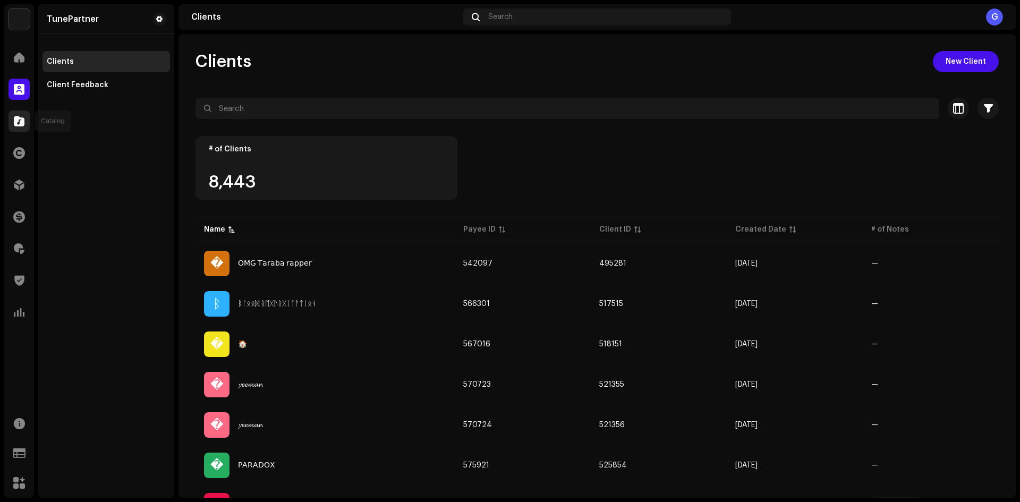
click at [23, 119] on span at bounding box center [19, 121] width 11 height 8
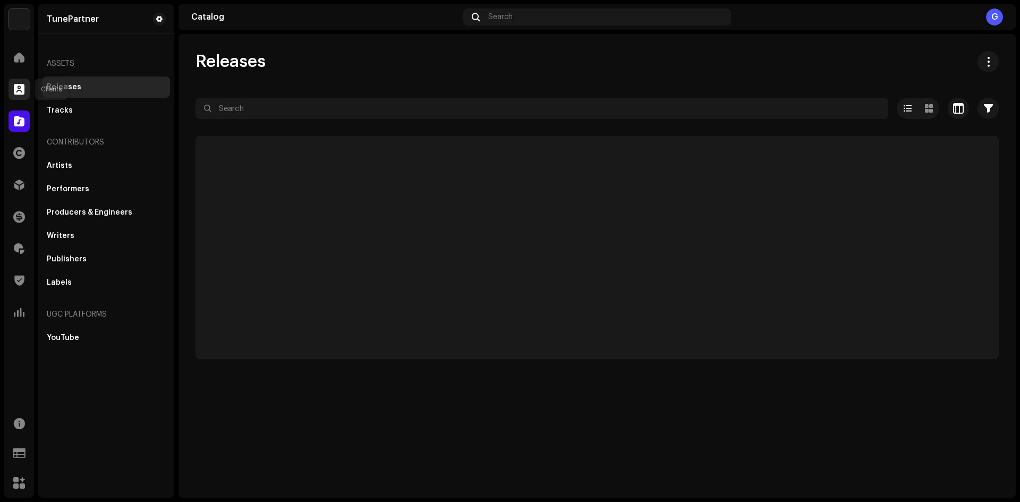
click at [28, 90] on div at bounding box center [18, 89] width 21 height 21
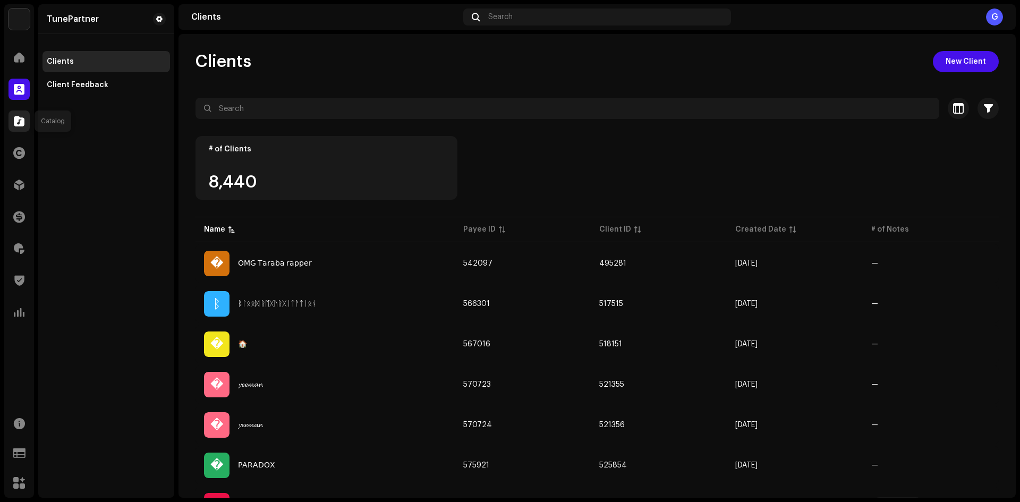
click at [20, 130] on div at bounding box center [18, 120] width 21 height 21
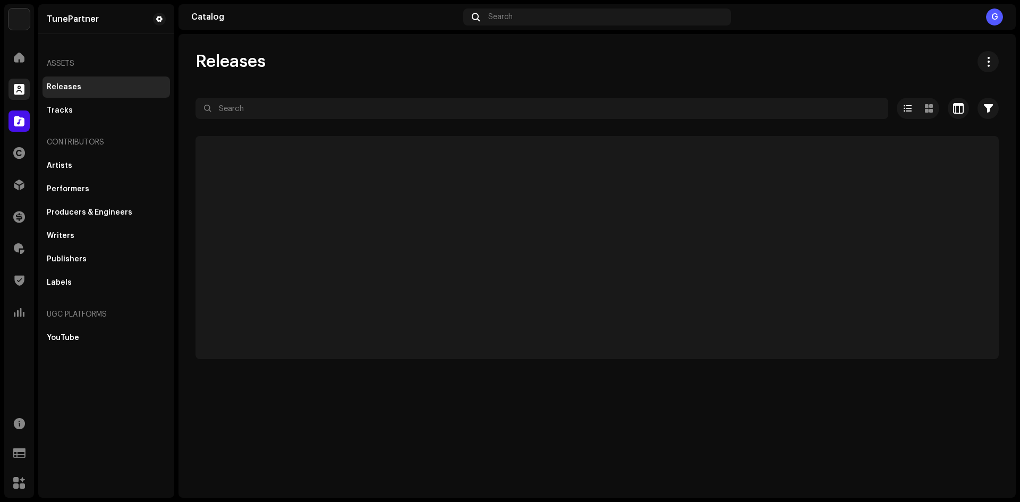
click at [17, 95] on div at bounding box center [18, 89] width 21 height 21
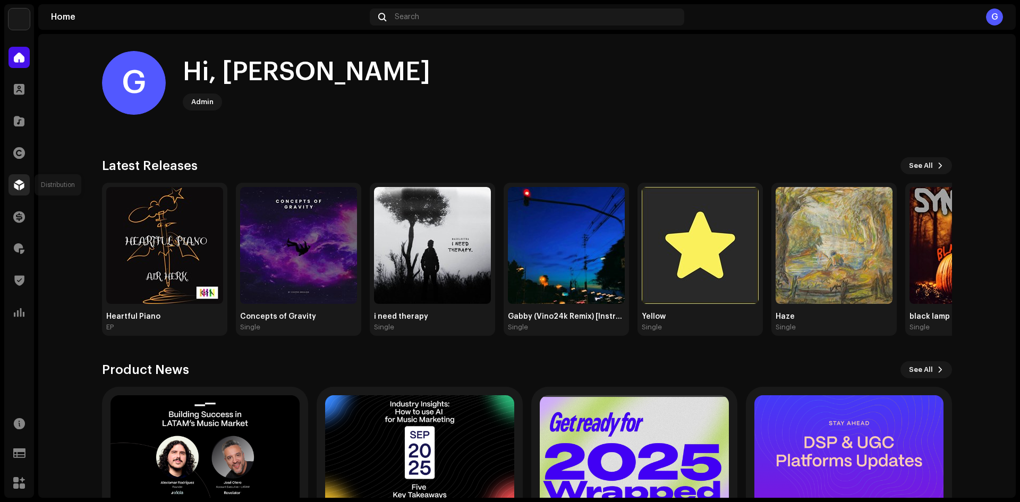
click at [11, 188] on div at bounding box center [18, 184] width 21 height 21
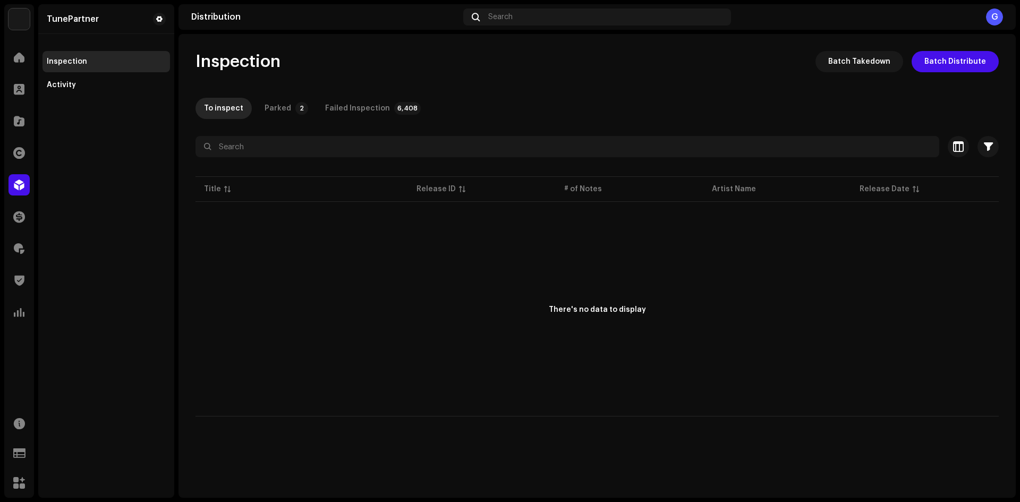
click at [298, 109] on p-badge "2" at bounding box center [301, 108] width 13 height 13
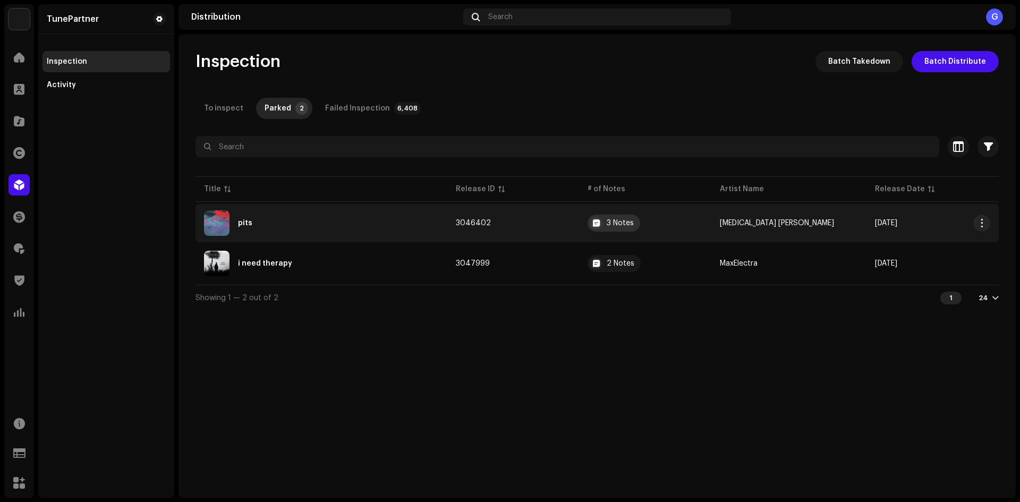
click at [617, 223] on div "3 Notes" at bounding box center [613, 223] width 53 height 17
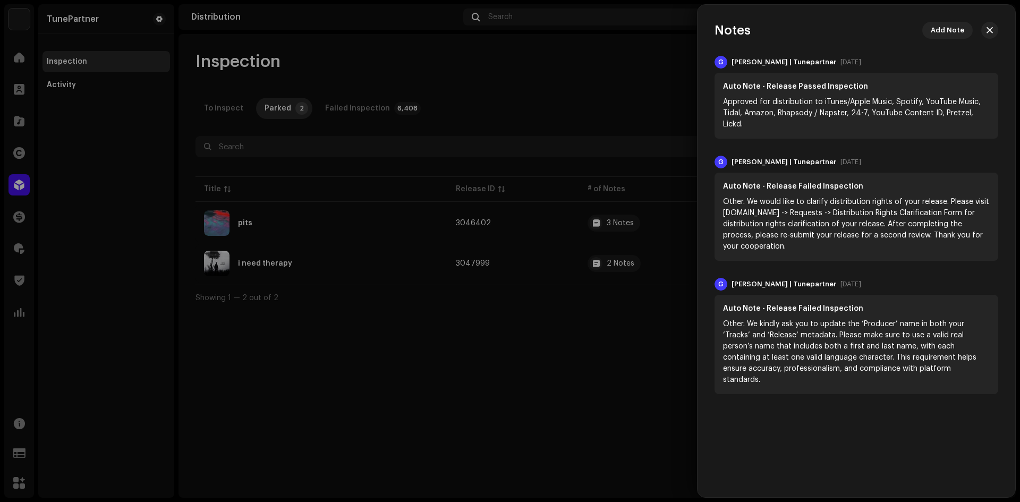
click at [546, 220] on div at bounding box center [510, 251] width 1020 height 502
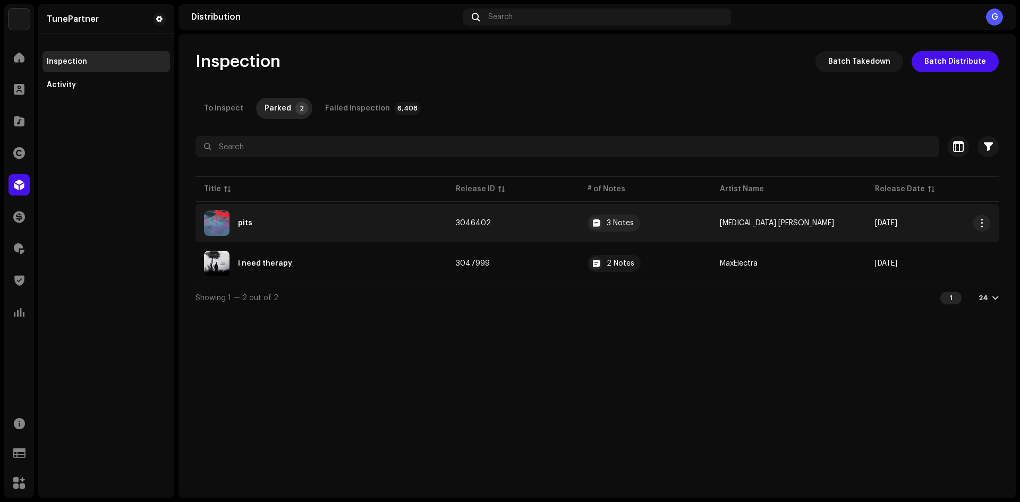
click at [546, 219] on td "3046402" at bounding box center [513, 223] width 132 height 38
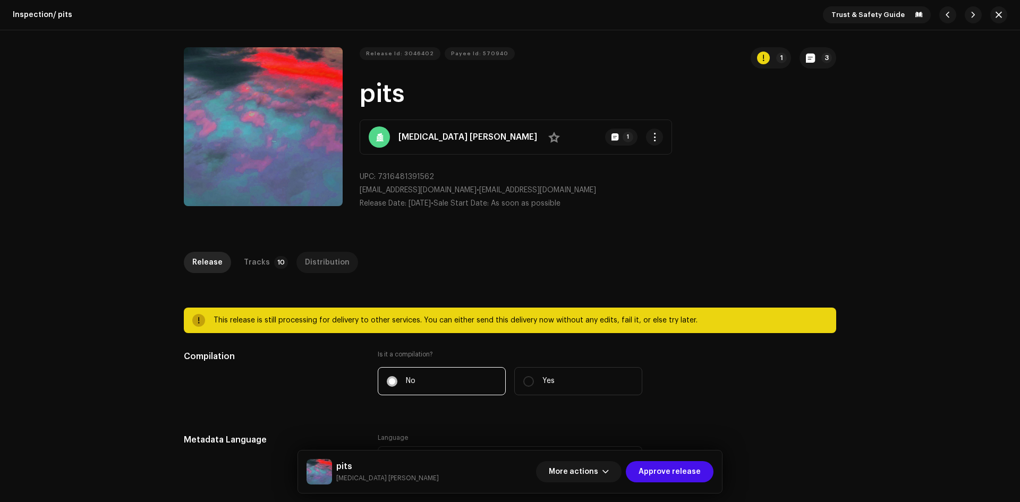
click at [330, 265] on div "Distribution" at bounding box center [327, 262] width 45 height 21
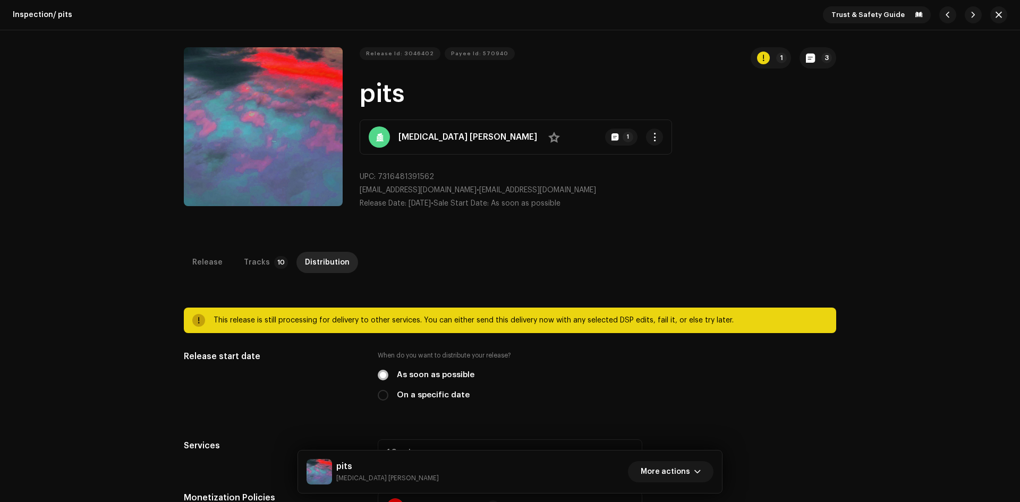
drag, startPoint x: 991, startPoint y: 12, endPoint x: 981, endPoint y: 20, distance: 12.9
click at [995, 12] on span "button" at bounding box center [998, 15] width 6 height 8
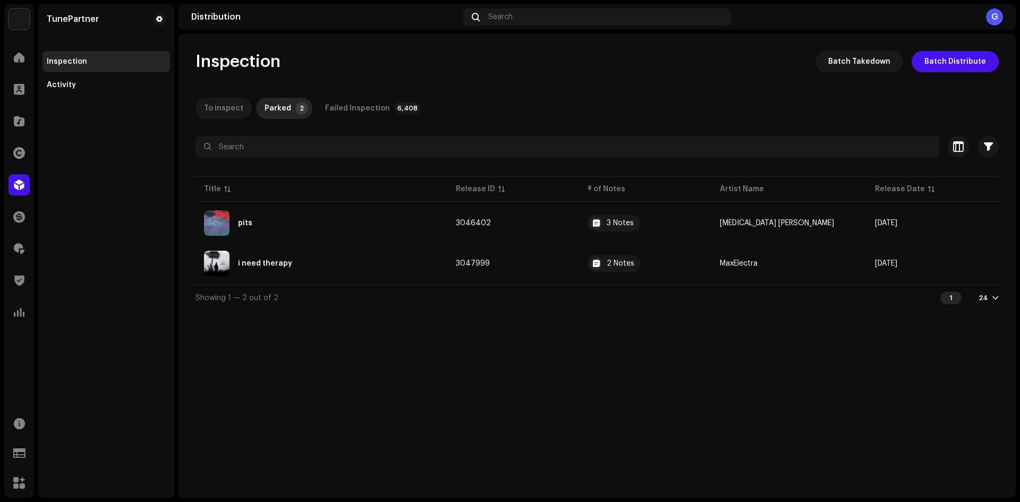
click at [234, 111] on div "To inspect" at bounding box center [223, 108] width 39 height 21
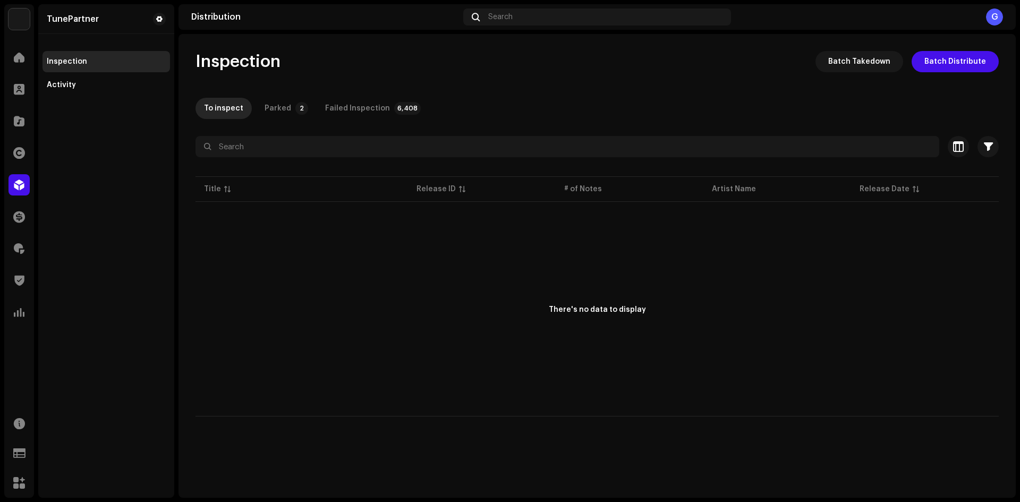
click at [703, 108] on div "To inspect Parked 2 Failed Inspection 6,408" at bounding box center [596, 108] width 803 height 21
click at [504, 70] on div "Inspection Batch Takedown Batch Distribute" at bounding box center [596, 61] width 803 height 21
